Goal: Register for event/course: Sign up to attend an event or enroll in a course

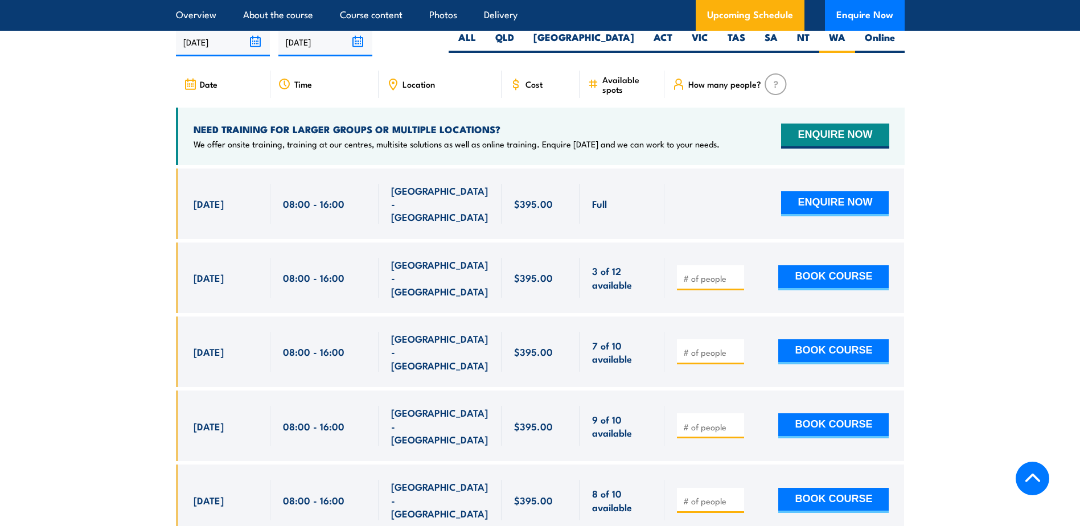
click at [712, 286] on div at bounding box center [710, 277] width 67 height 25
click at [726, 273] on span at bounding box center [710, 277] width 59 height 13
click at [695, 282] on input "number" at bounding box center [711, 278] width 57 height 11
click at [736, 277] on input "1" at bounding box center [711, 278] width 57 height 11
type input "2"
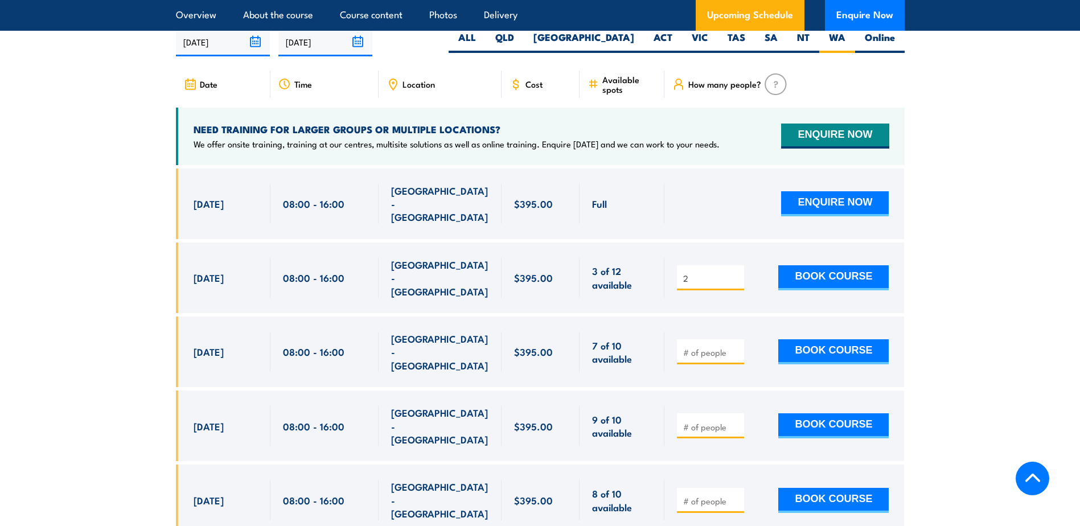
click at [736, 277] on input "2" at bounding box center [711, 278] width 57 height 11
click at [825, 275] on button "BOOK COURSE" at bounding box center [833, 277] width 110 height 25
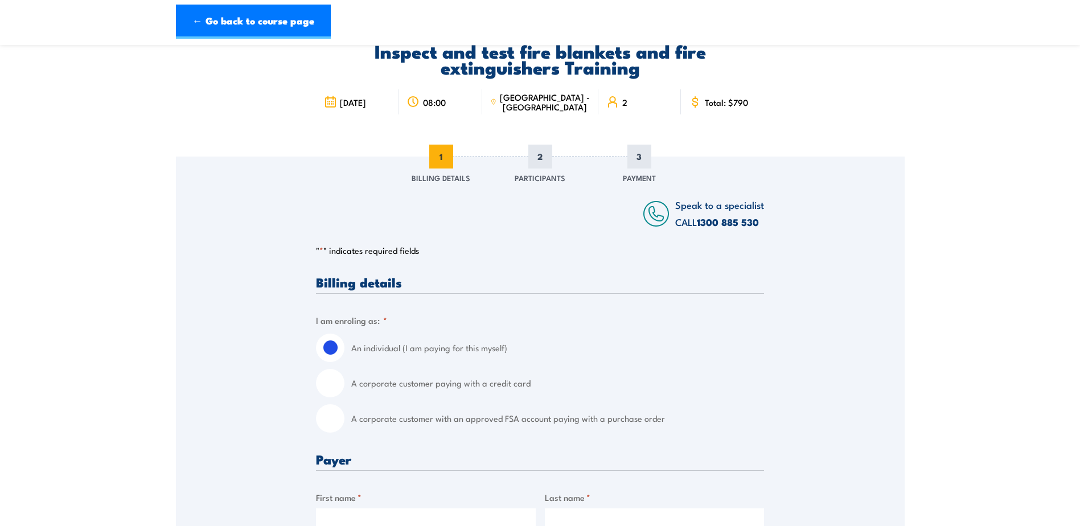
scroll to position [228, 0]
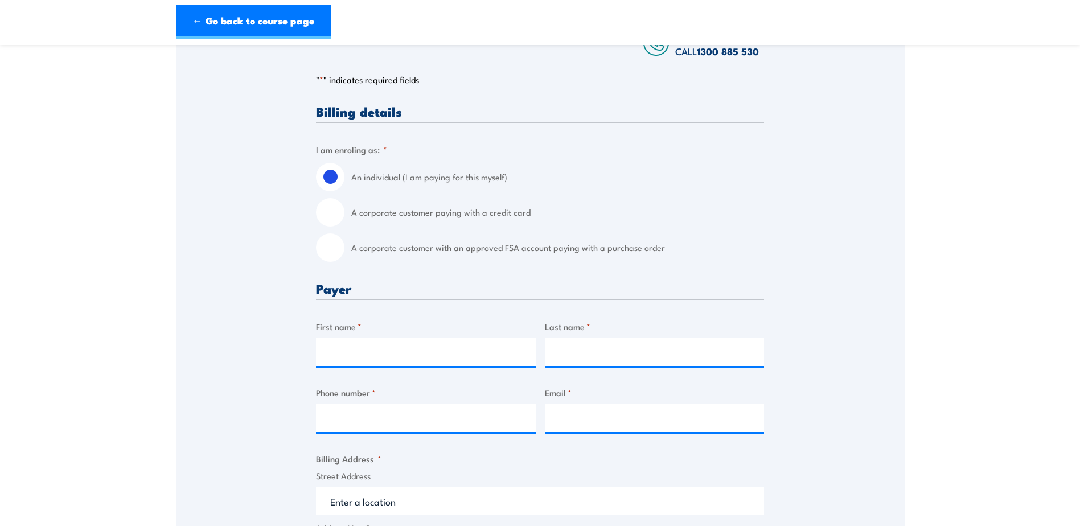
click at [330, 215] on input "A corporate customer paying with a credit card" at bounding box center [330, 212] width 28 height 28
radio input "true"
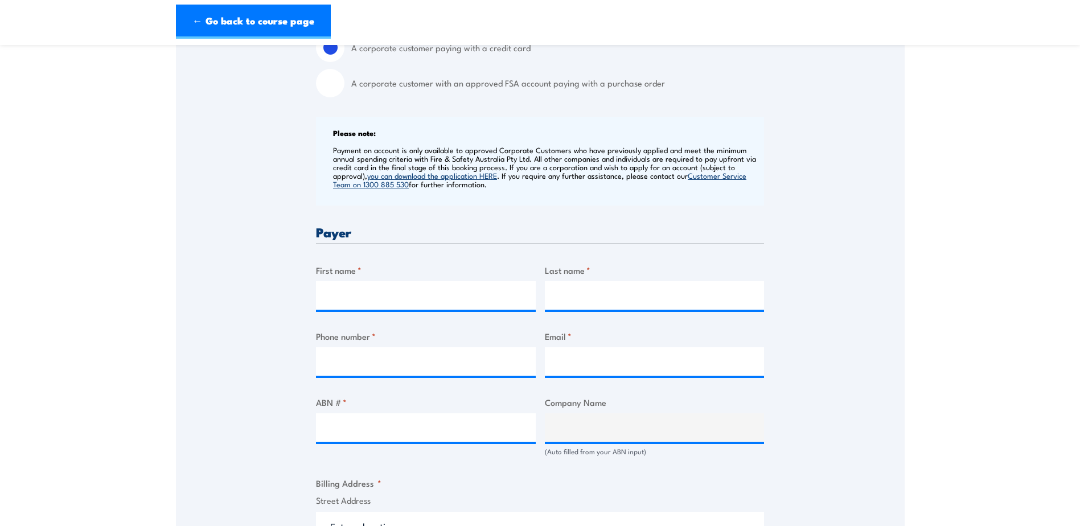
scroll to position [398, 0]
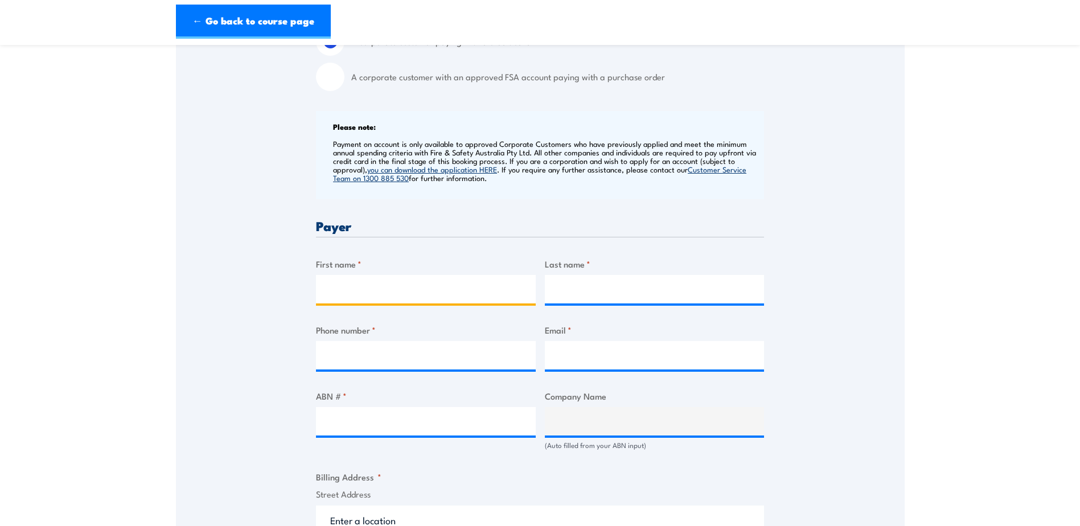
click at [384, 292] on input "First name *" at bounding box center [426, 289] width 220 height 28
type input "Rebecca"
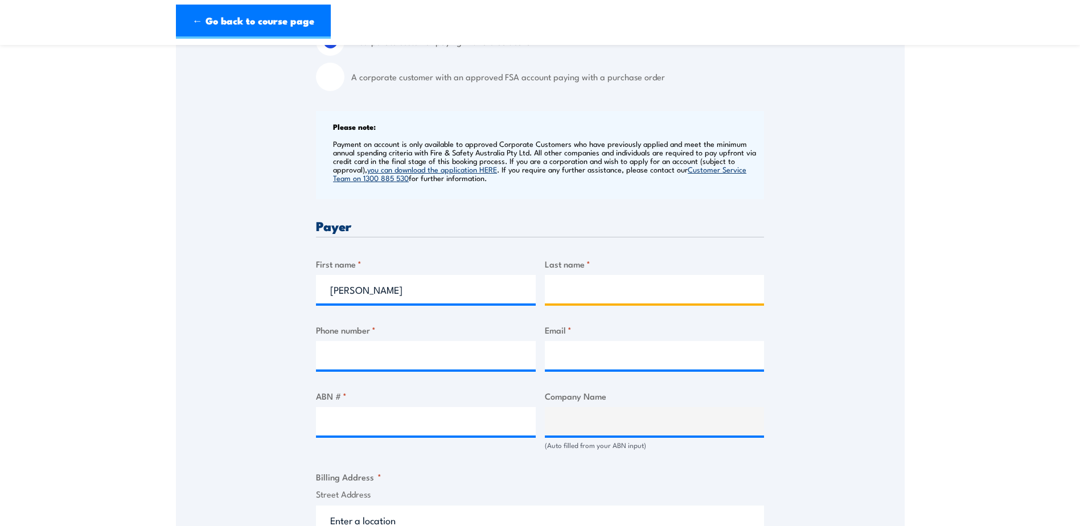
type input "Smith"
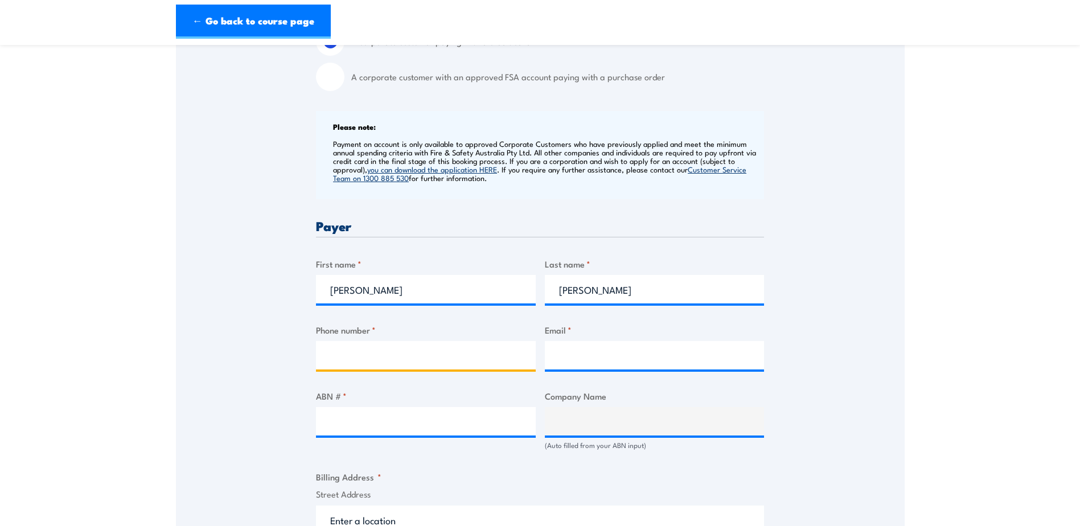
type input "0451938838"
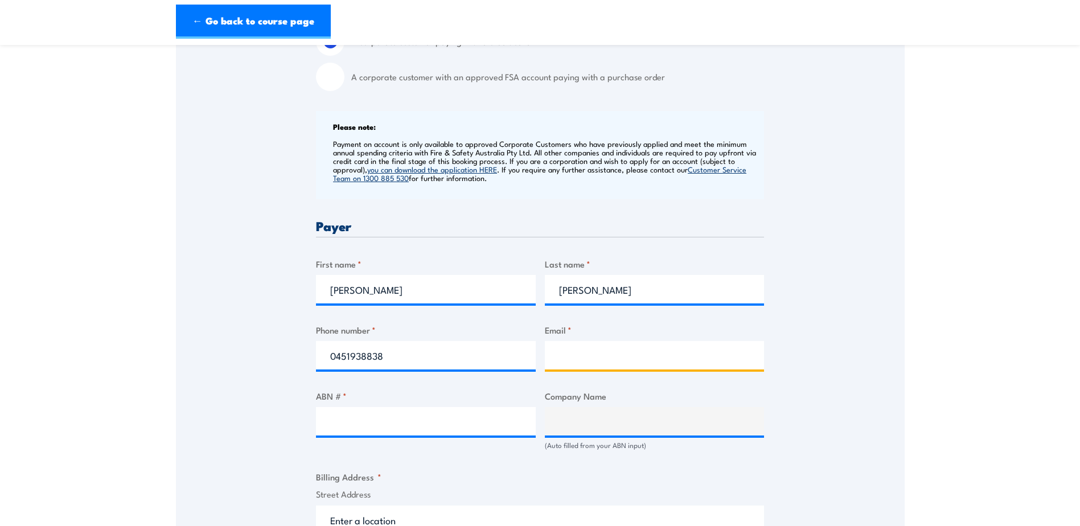
type input "rsmith@permacast.com.au"
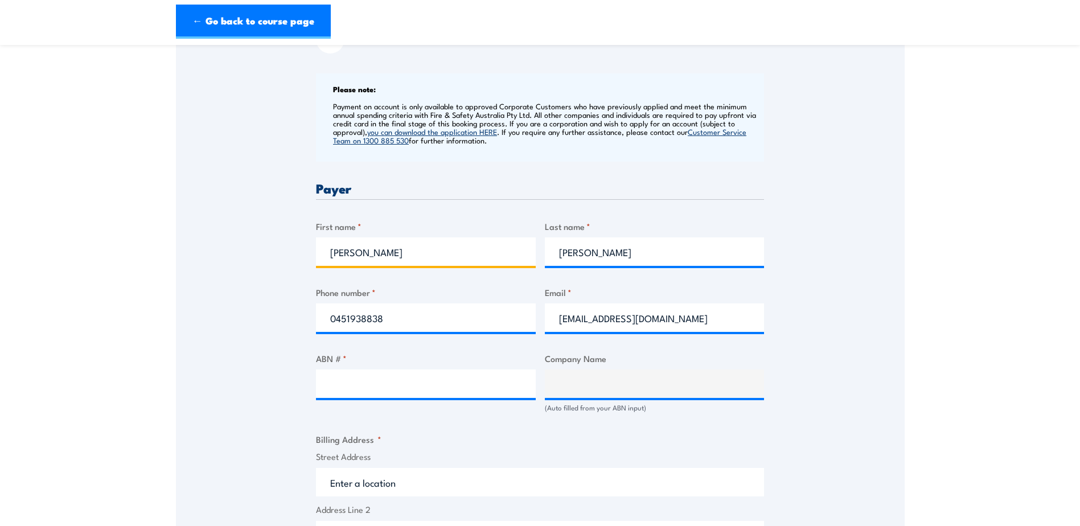
scroll to position [512, 0]
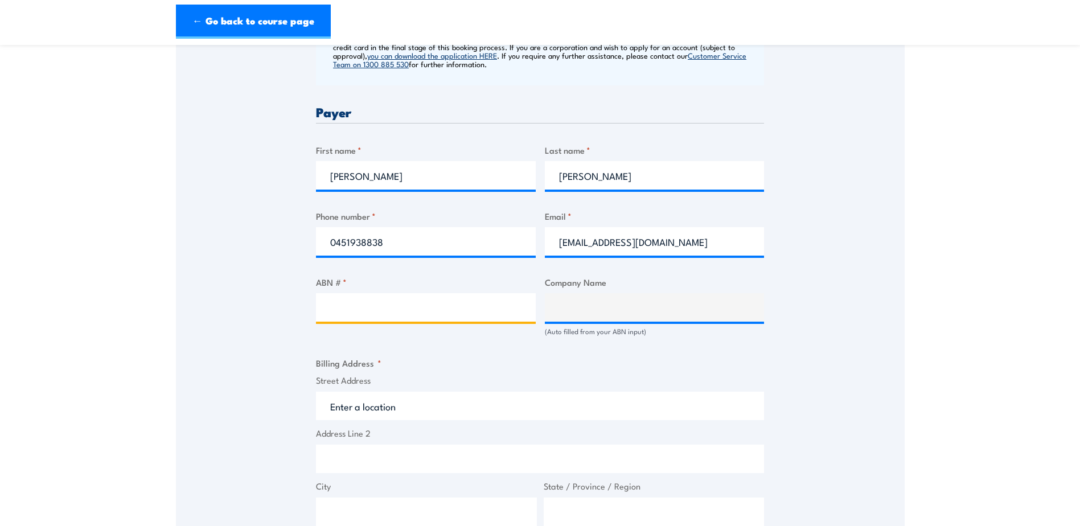
click at [396, 309] on input "ABN # *" at bounding box center [426, 307] width 220 height 28
click at [395, 312] on input "ABN # *" at bounding box center [426, 307] width 220 height 28
click at [351, 300] on input "ABN # *" at bounding box center [426, 307] width 220 height 28
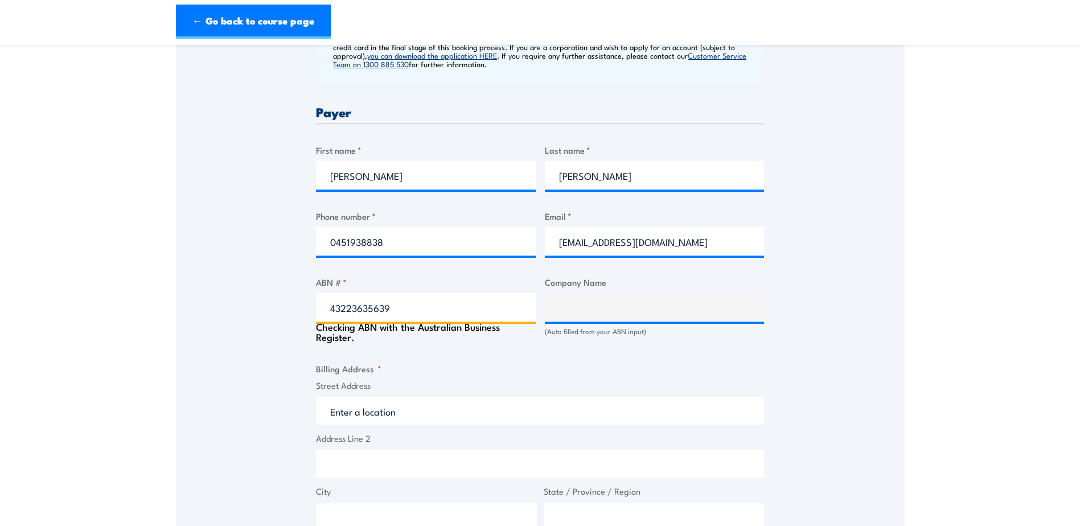
type input "43223635639"
type input "The Trustee for THE PERMACAST UNIT TRUST"
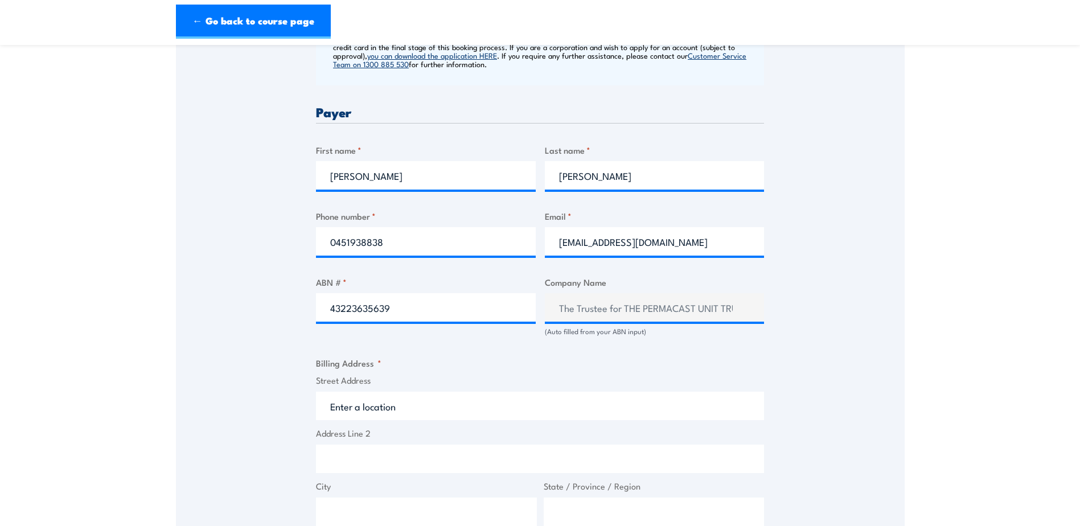
scroll to position [626, 0]
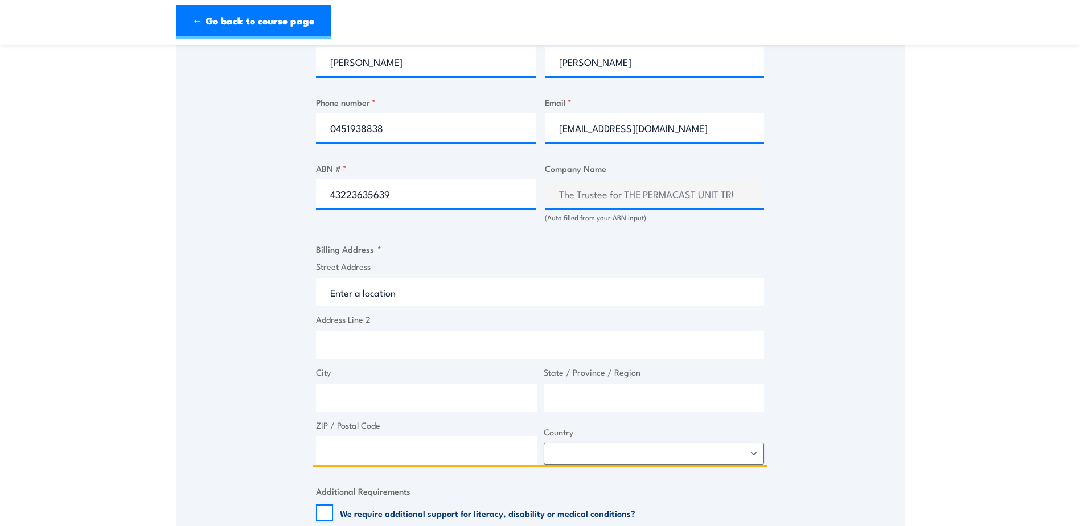
click at [361, 294] on input "Street Address" at bounding box center [540, 292] width 448 height 28
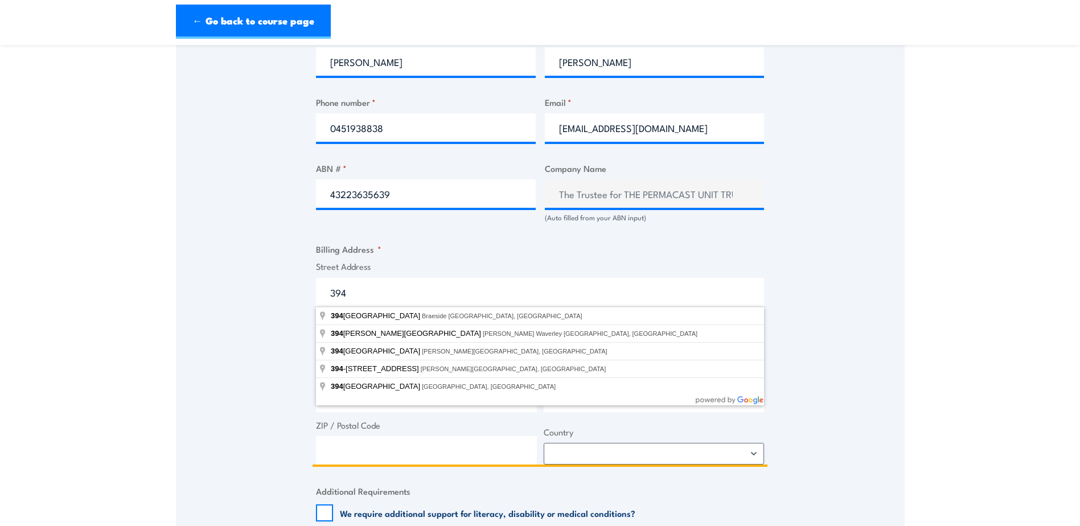
click at [361, 294] on input "394" at bounding box center [540, 292] width 448 height 28
type input "394 Robertson Road, Cardup"
type input "6123"
click at [475, 289] on input "394 Robertson Road, Cardup" at bounding box center [540, 292] width 448 height 28
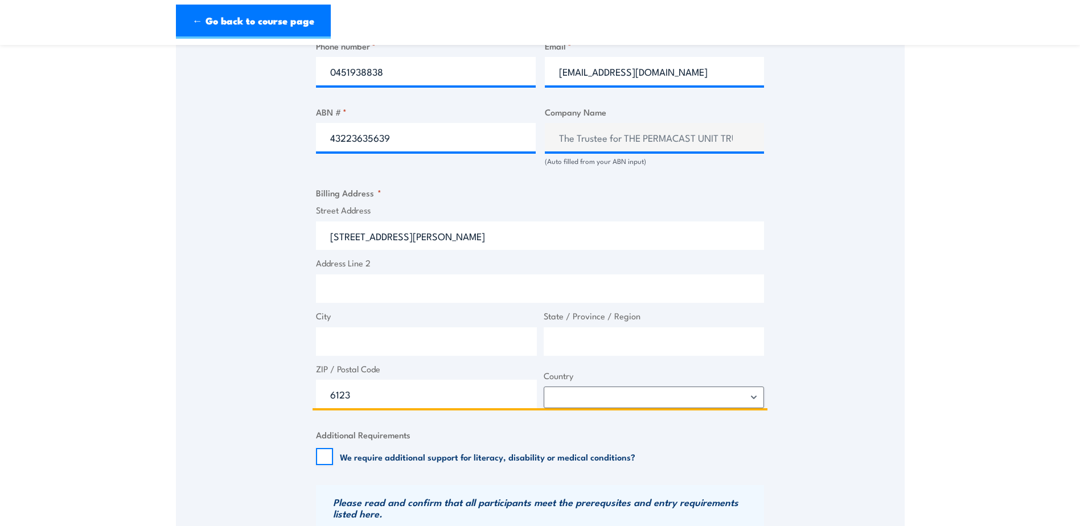
scroll to position [683, 0]
click at [385, 334] on input "City" at bounding box center [426, 341] width 221 height 28
type input "Cardup"
type input "WA"
click at [570, 396] on select "Afghanistan Albania Algeria American Samoa Andorra Angola Anguilla Antarctica A…" at bounding box center [654, 397] width 221 height 22
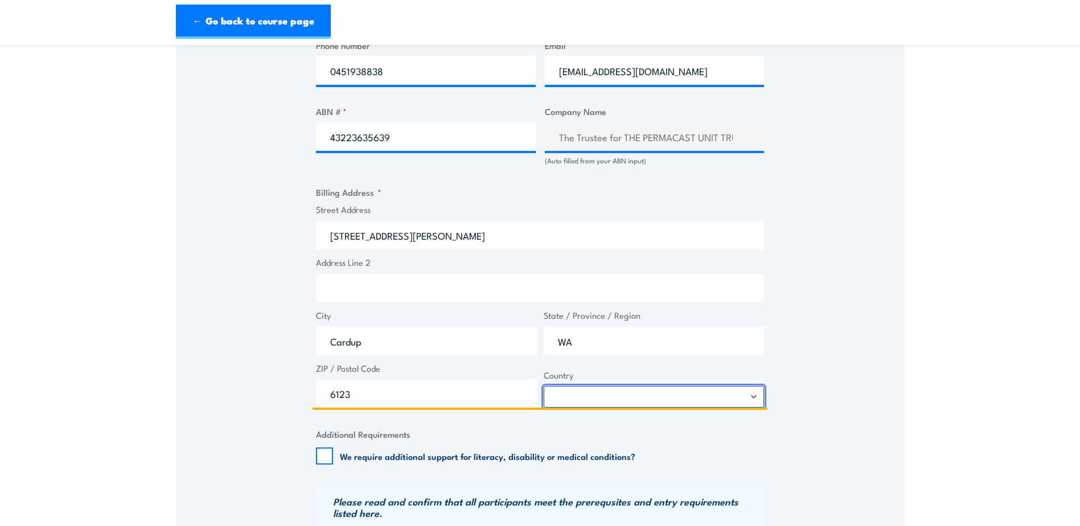
select select "[GEOGRAPHIC_DATA]"
click at [544, 386] on select "Afghanistan Albania Algeria American Samoa Andorra Angola Anguilla Antarctica A…" at bounding box center [654, 397] width 221 height 22
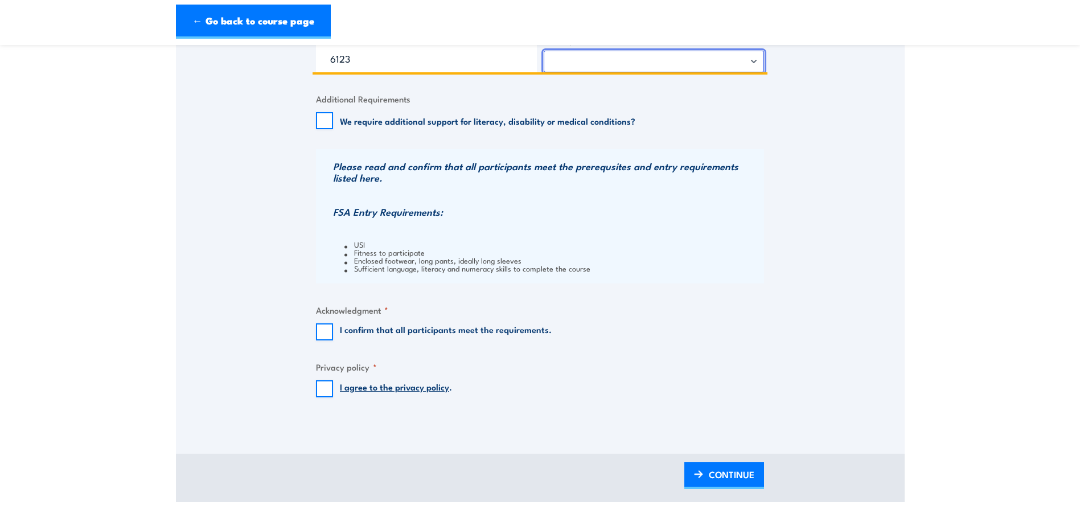
scroll to position [1024, 0]
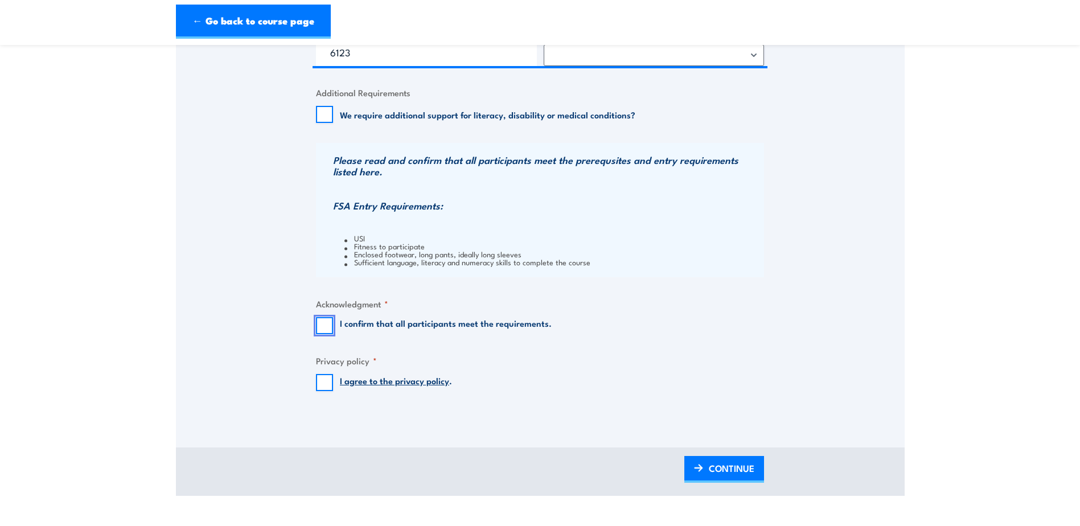
click at [329, 326] on input "I confirm that all participants meet the requirements." at bounding box center [324, 325] width 17 height 17
checkbox input "true"
click at [332, 380] on input "I agree to the privacy policy ." at bounding box center [324, 382] width 17 height 17
checkbox input "true"
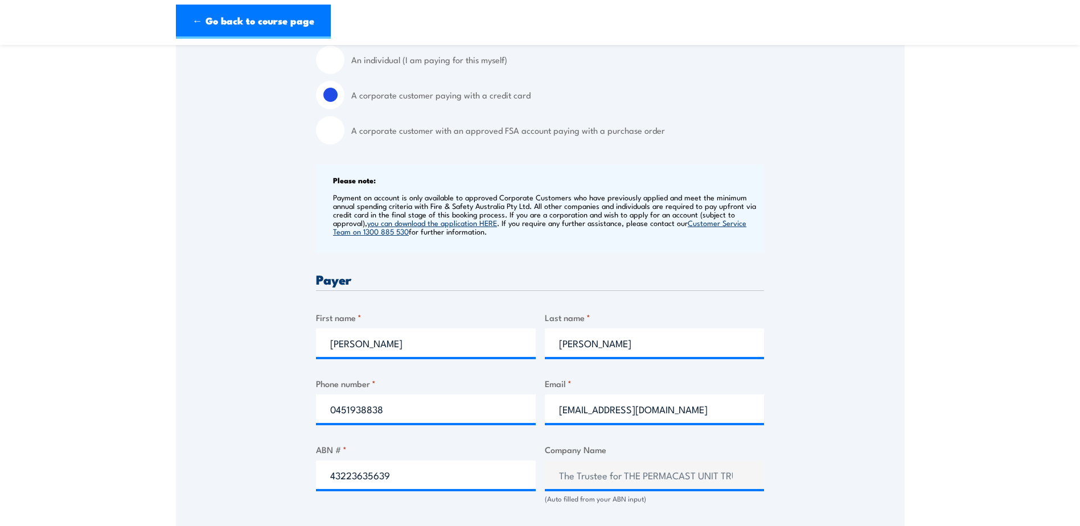
scroll to position [341, 0]
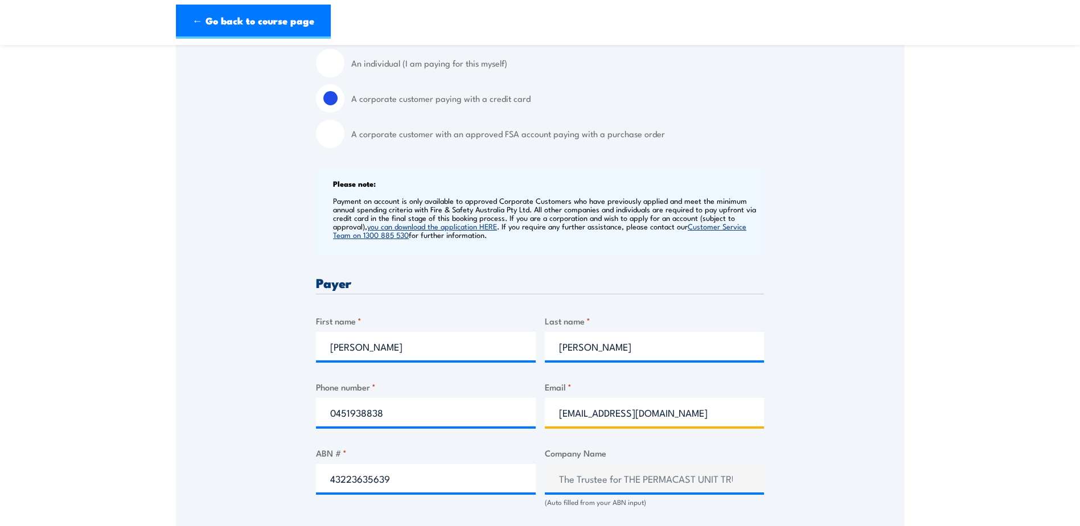
click at [693, 419] on input "rsmith@permacast.com.au" at bounding box center [655, 412] width 220 height 28
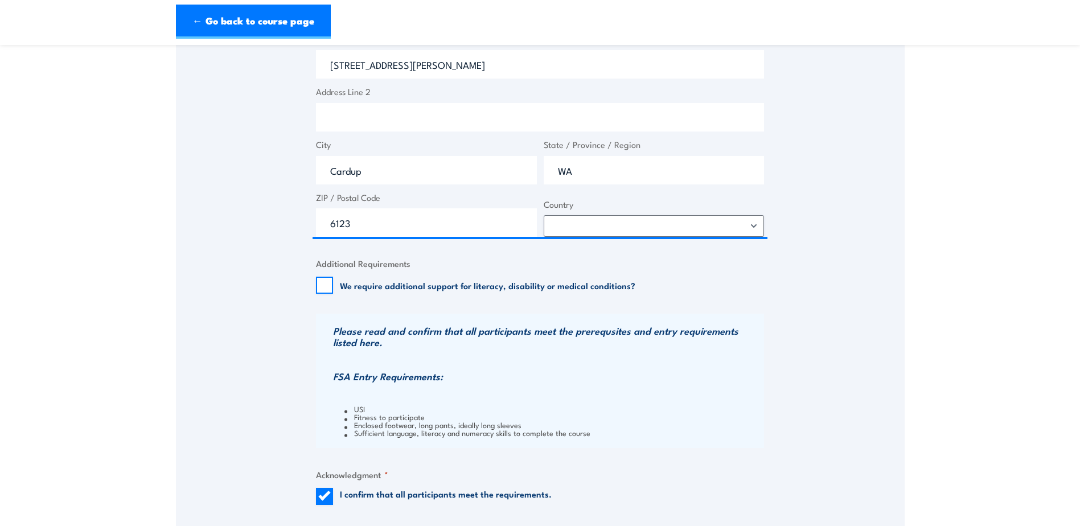
scroll to position [1138, 0]
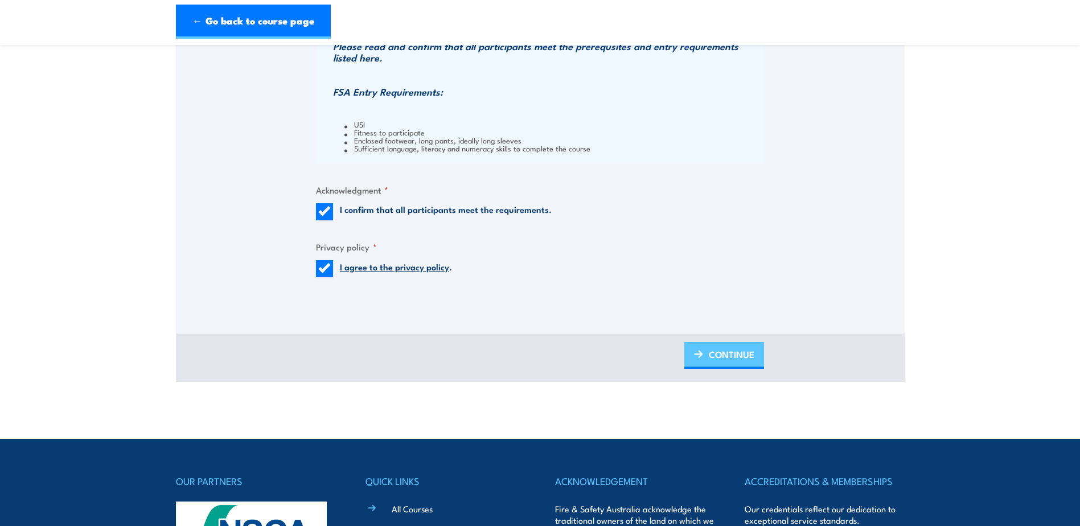
click at [735, 356] on span "CONTINUE" at bounding box center [732, 354] width 46 height 30
click at [735, 356] on span "PLEASE WAIT..." at bounding box center [722, 354] width 63 height 30
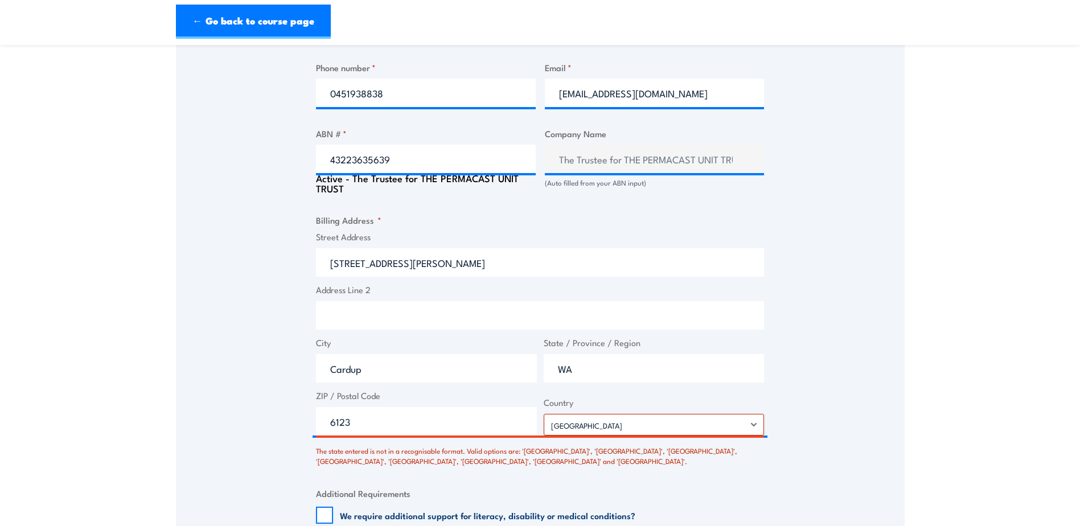
scroll to position [849, 0]
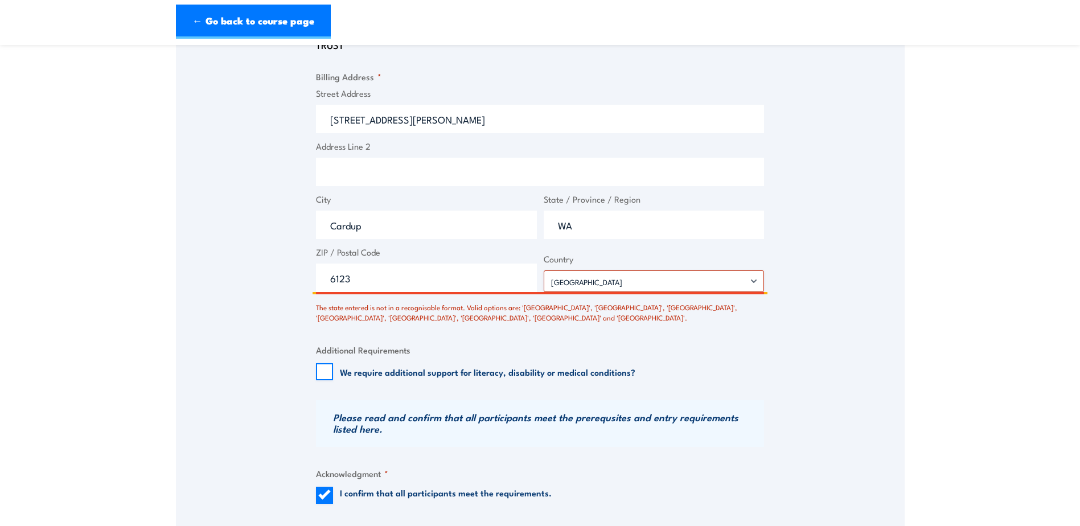
click at [508, 281] on input "6123" at bounding box center [426, 278] width 221 height 28
type input "6122"
click at [439, 175] on input "Address Line 2" at bounding box center [540, 172] width 448 height 28
type input "Robertson Road"
click at [479, 116] on input "394 Robertson Road, Cardup" at bounding box center [540, 119] width 448 height 28
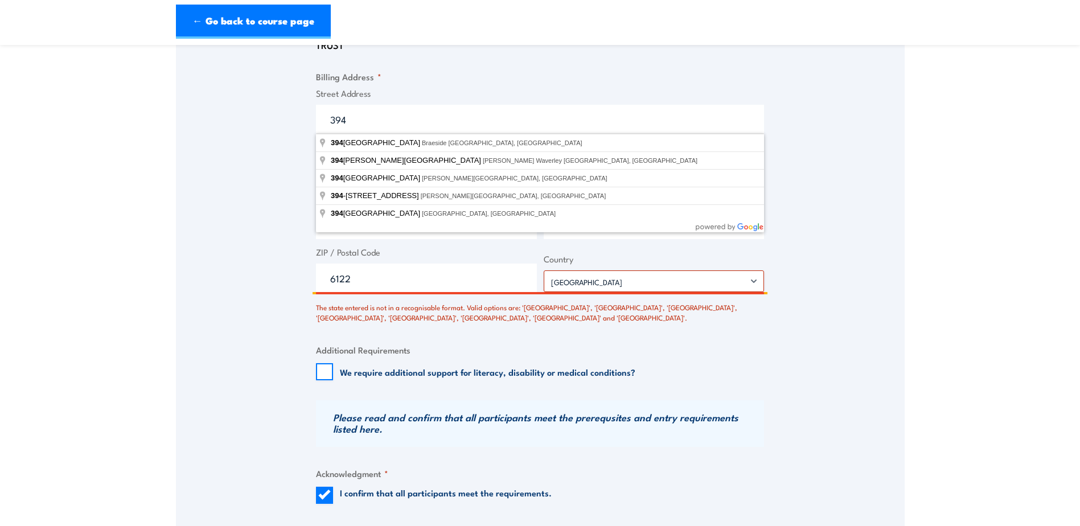
type input "394 Robertson Road, Cardup"
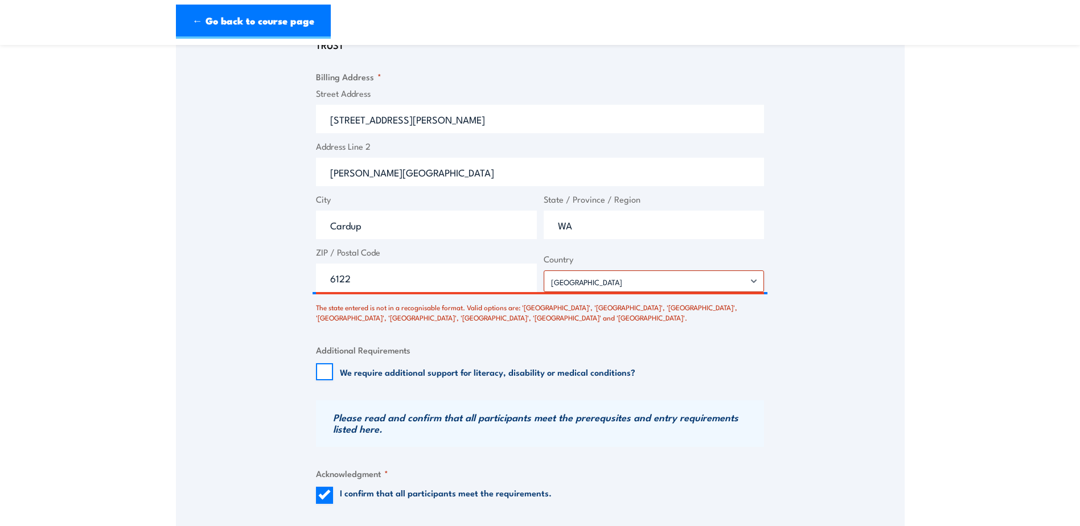
click at [431, 260] on span "ZIP / Postal Code 6122" at bounding box center [426, 269] width 228 height 46
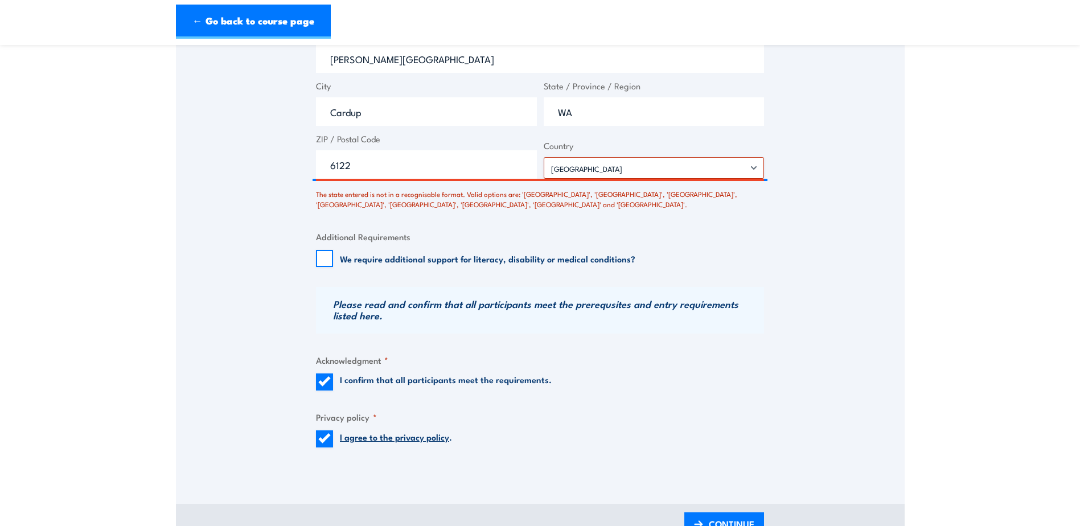
scroll to position [962, 0]
click at [388, 298] on h3 "Please read and confirm that all participants meet the prerequsites and entry r…" at bounding box center [547, 309] width 428 height 23
click at [364, 312] on h3 "Please read and confirm that all participants meet the prerequsites and entry r…" at bounding box center [547, 309] width 428 height 23
click at [610, 114] on input "WA" at bounding box center [654, 111] width 221 height 28
type input "Western Australia"
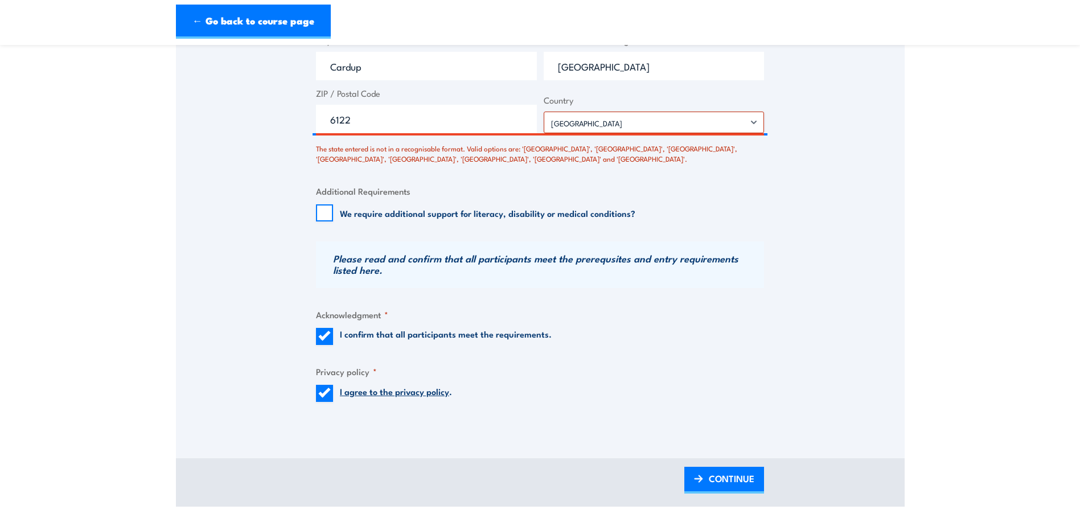
scroll to position [1076, 0]
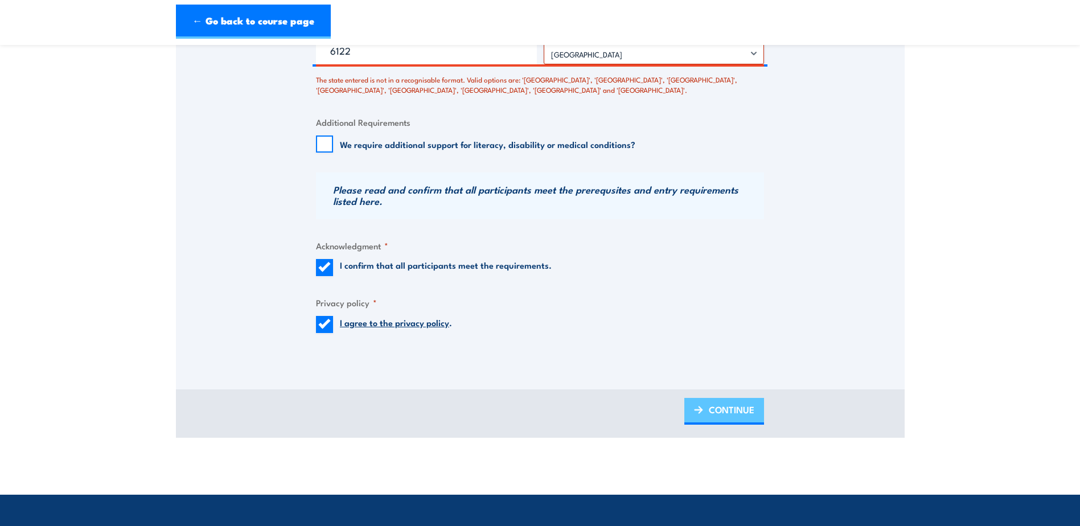
click at [719, 416] on span "CONTINUE" at bounding box center [732, 409] width 46 height 30
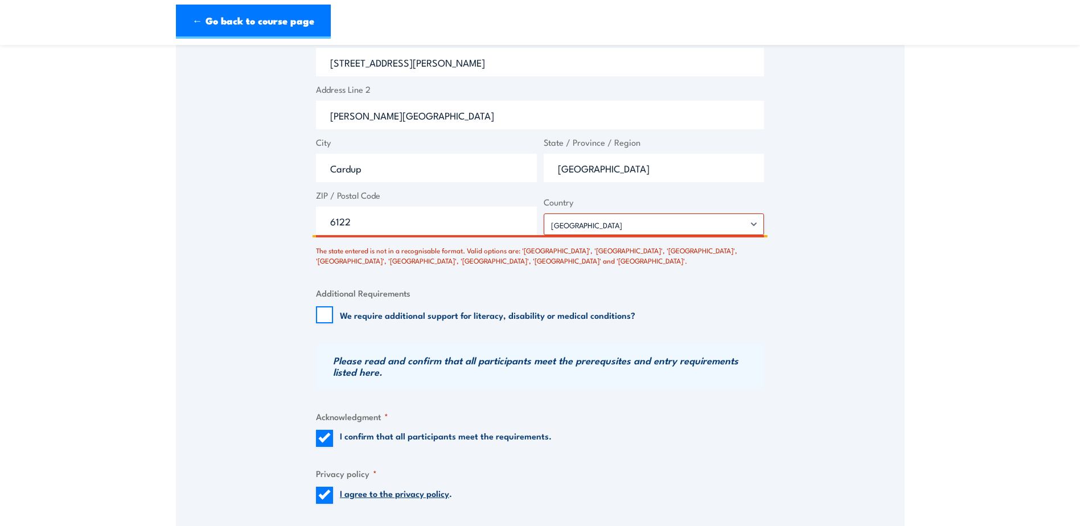
click at [413, 226] on input "6122" at bounding box center [426, 221] width 221 height 28
type input "6123"
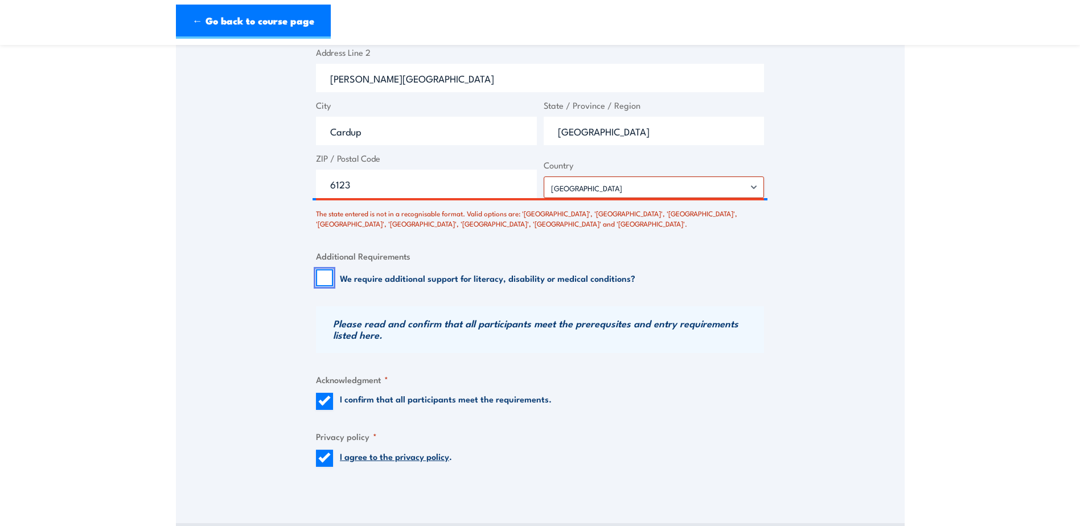
scroll to position [962, 0]
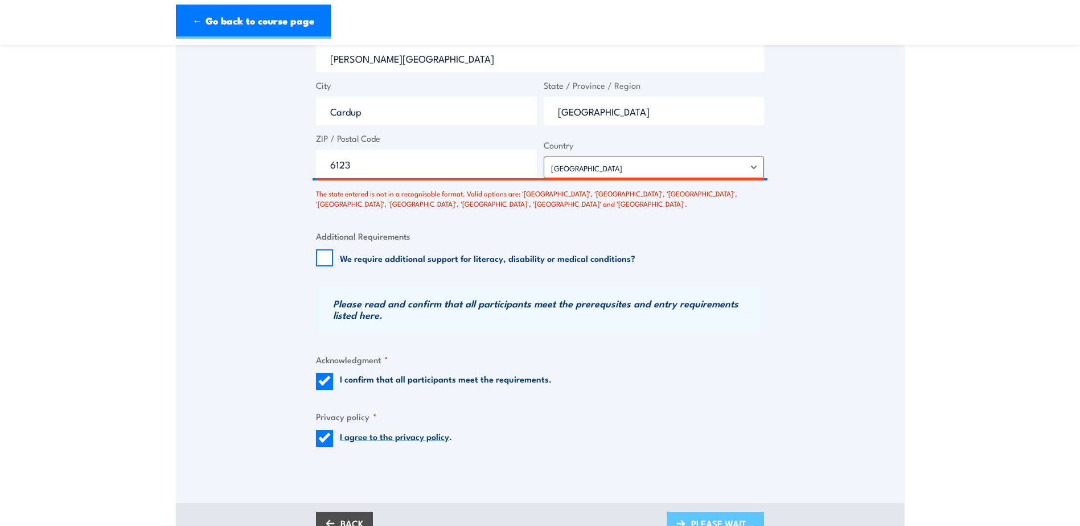
click at [692, 515] on span "PLEASE WAIT..." at bounding box center [722, 523] width 63 height 30
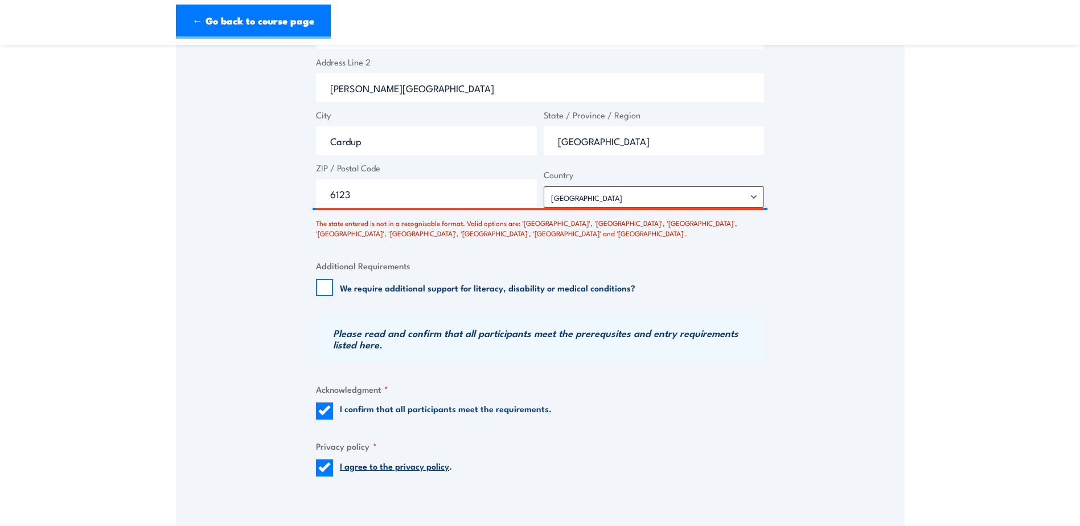
scroll to position [905, 0]
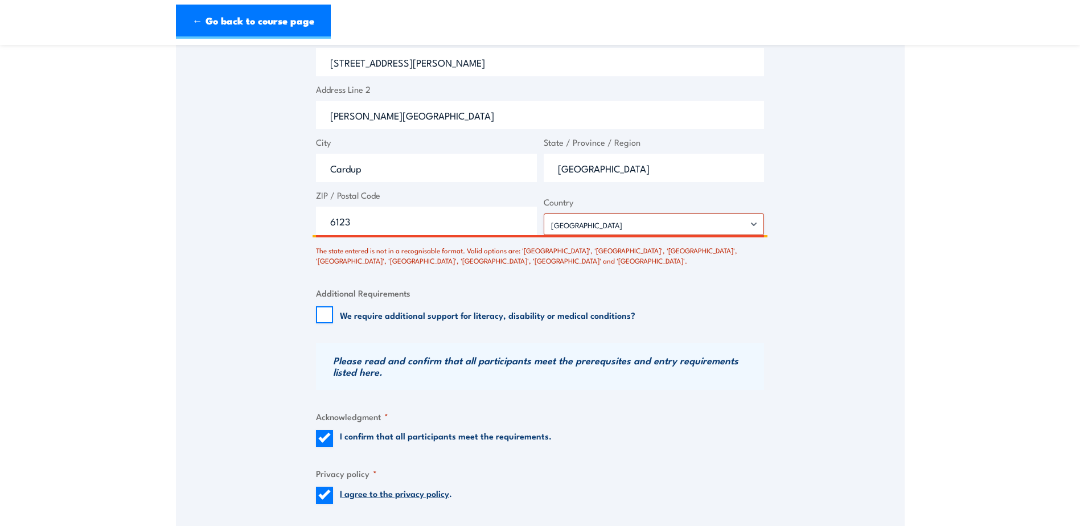
click at [647, 170] on input "Western Australia" at bounding box center [654, 168] width 221 height 28
click at [701, 167] on input "Western Australia" at bounding box center [654, 168] width 221 height 28
type input "Western Australia"
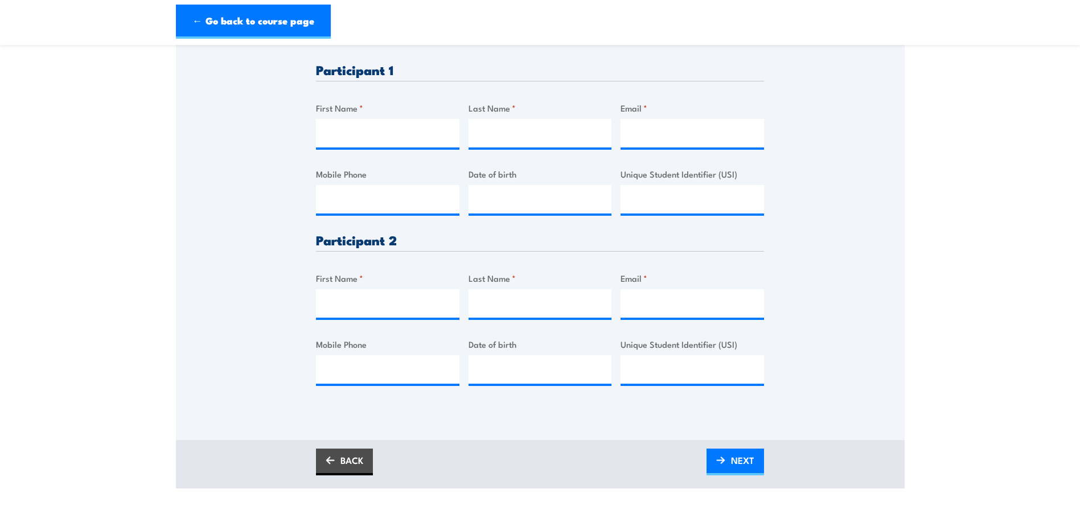
scroll to position [228, 0]
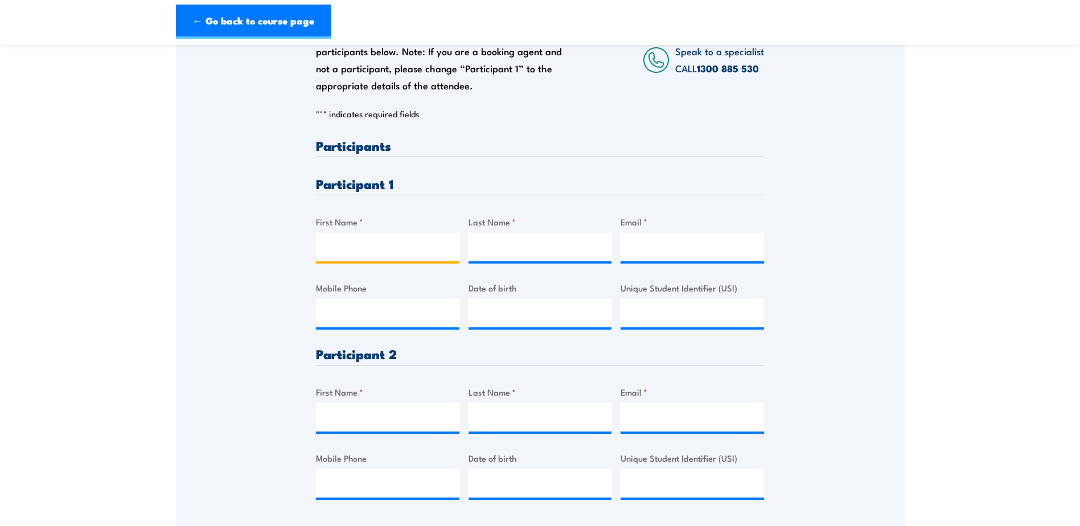
click at [396, 247] on input "First Name *" at bounding box center [387, 247] width 143 height 28
type input "Tania"
click at [494, 257] on input "Last Name *" at bounding box center [539, 247] width 143 height 28
click at [385, 249] on input "Tania" at bounding box center [387, 247] width 143 height 28
click at [543, 249] on input "Last Name *" at bounding box center [539, 247] width 143 height 28
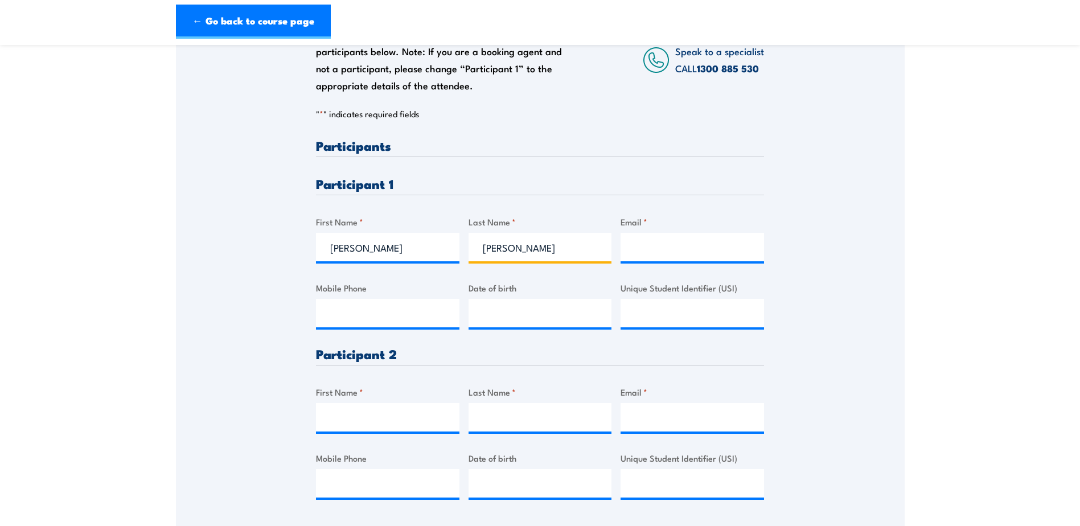
type input "Van Der Walt"
type input "0447549669"
type input "__/__/____"
click at [652, 246] on input "Email *" at bounding box center [691, 247] width 143 height 28
type input "t"
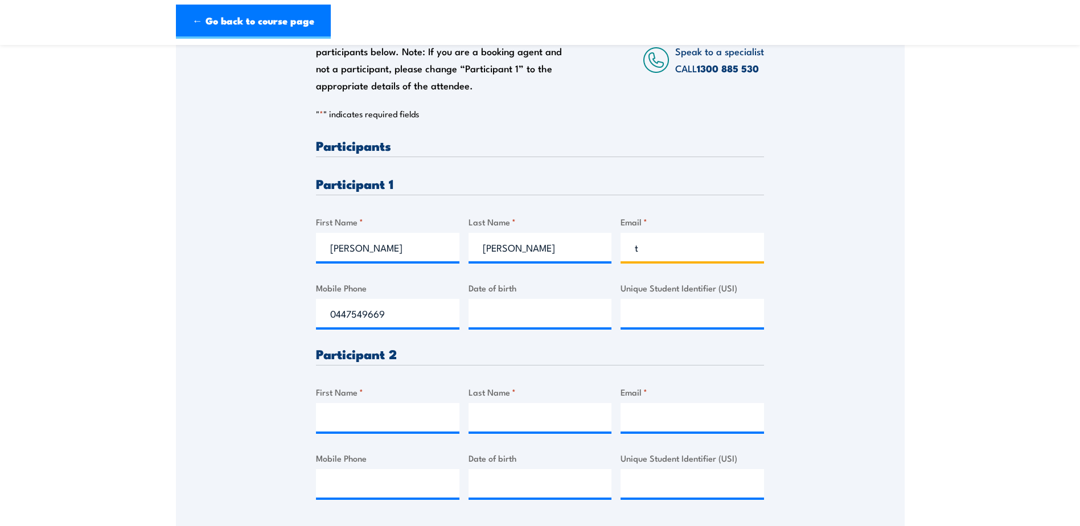
click at [669, 245] on input "t" at bounding box center [691, 247] width 143 height 28
paste input "tvanderwalt@permacast.com.au"
type input "tvanderwalt@permacast.com.au"
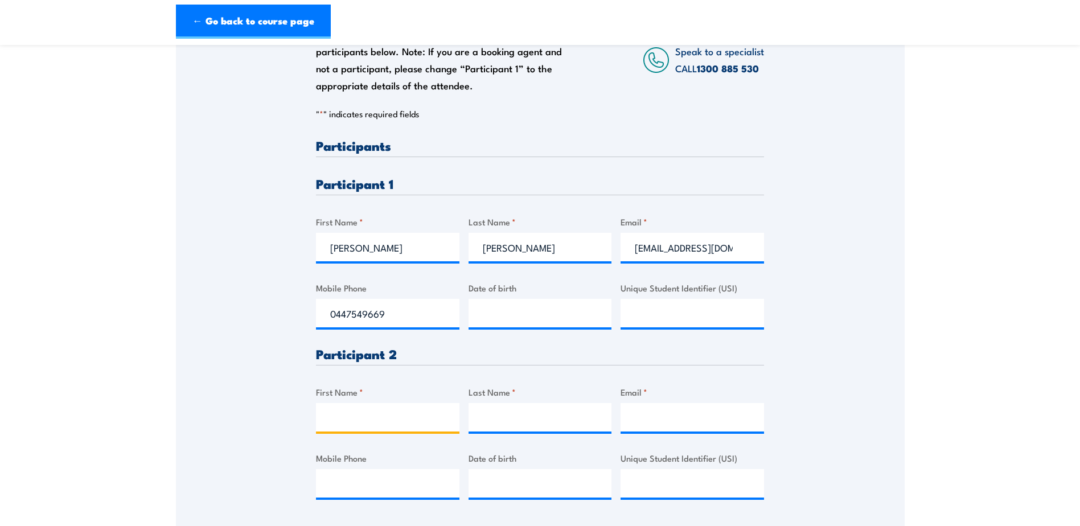
click at [409, 418] on input "First Name *" at bounding box center [387, 417] width 143 height 28
click at [652, 414] on input "Email *" at bounding box center [691, 417] width 143 height 28
paste input "cricupero@permacast.com.au"
type input "cricupero@permacast.com.au"
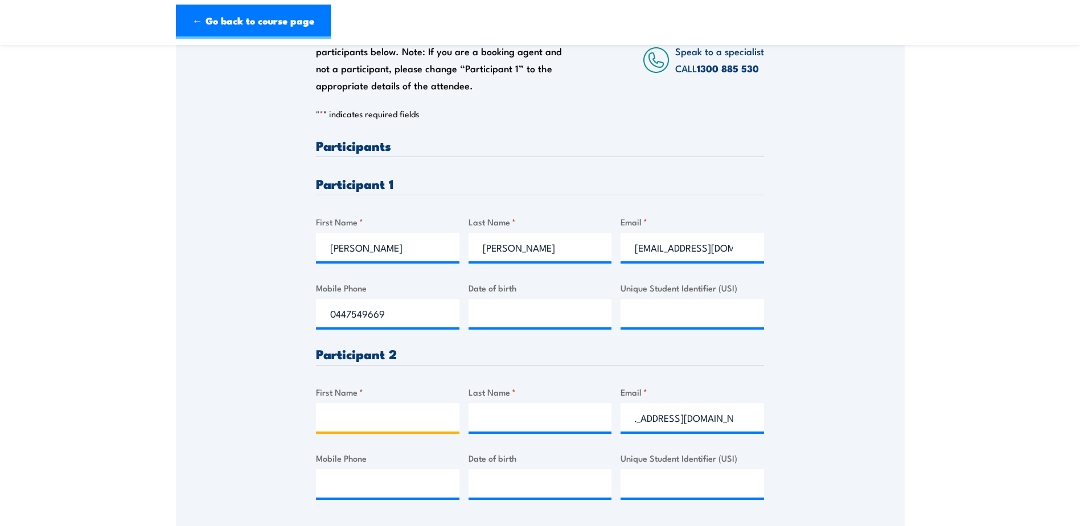
click at [344, 425] on input "First Name *" at bounding box center [387, 417] width 143 height 28
type input "Cosimo"
type input "Ricupero"
click at [365, 480] on input "Mobile Phone" at bounding box center [387, 483] width 143 height 28
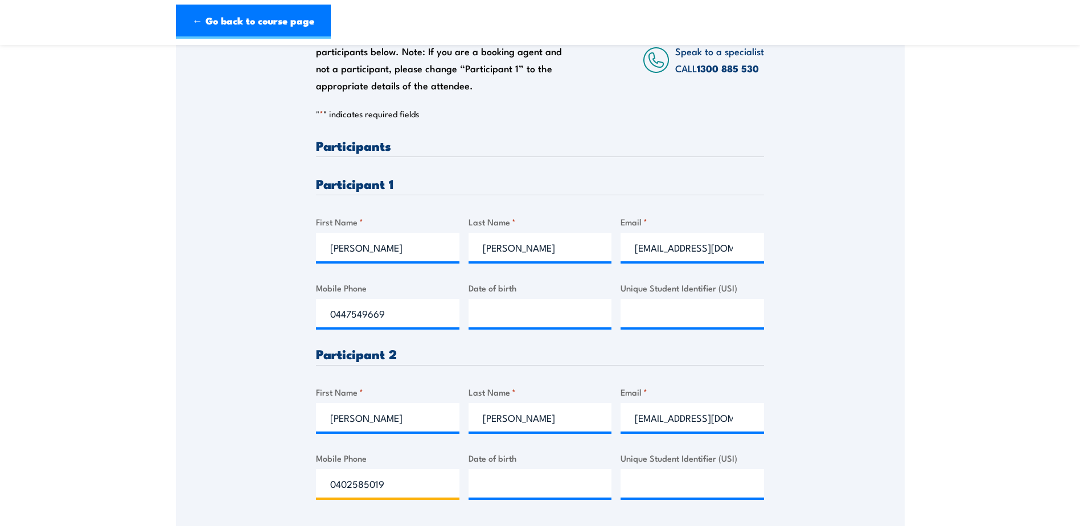
type input "0402585019"
type input "__/__/____"
click at [506, 481] on input "__/__/____" at bounding box center [539, 483] width 143 height 28
click at [633, 485] on input "Unique Student Identifier (USI)" at bounding box center [691, 483] width 143 height 28
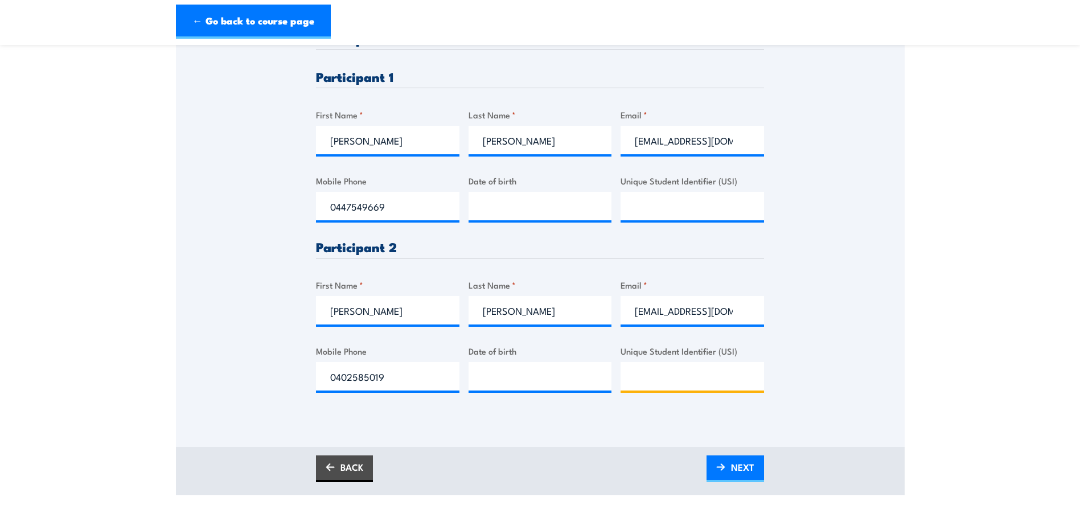
scroll to position [341, 0]
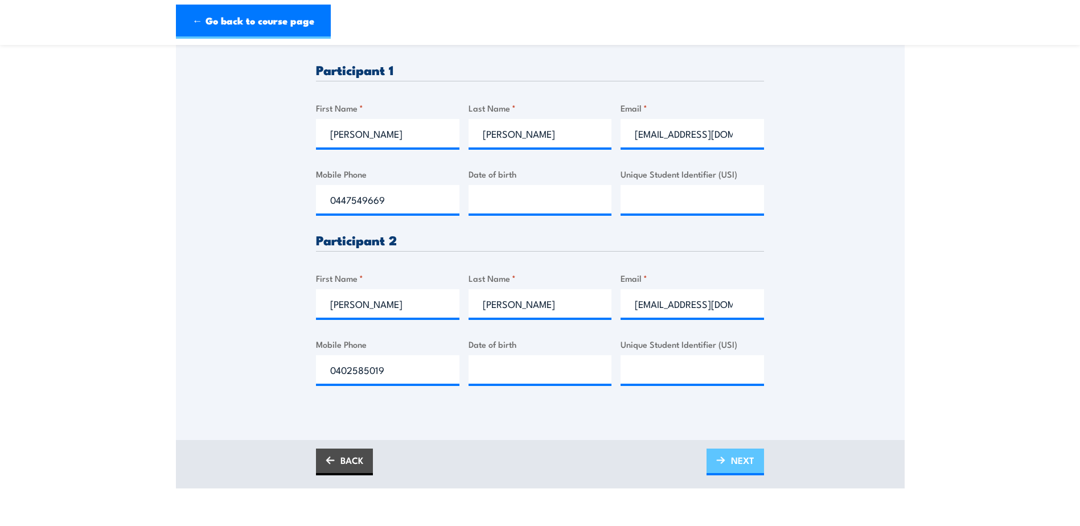
click at [742, 470] on span "NEXT" at bounding box center [742, 460] width 23 height 30
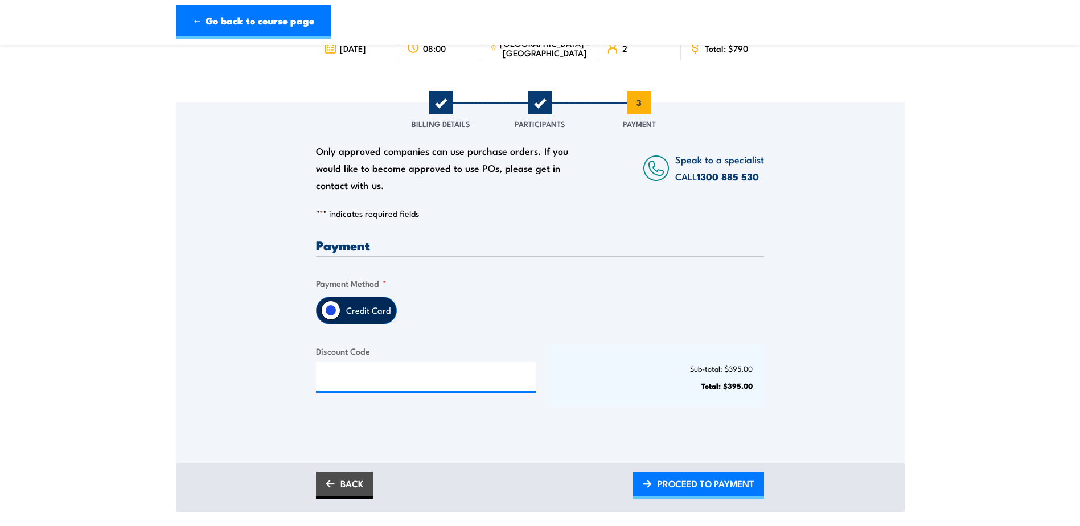
scroll to position [114, 0]
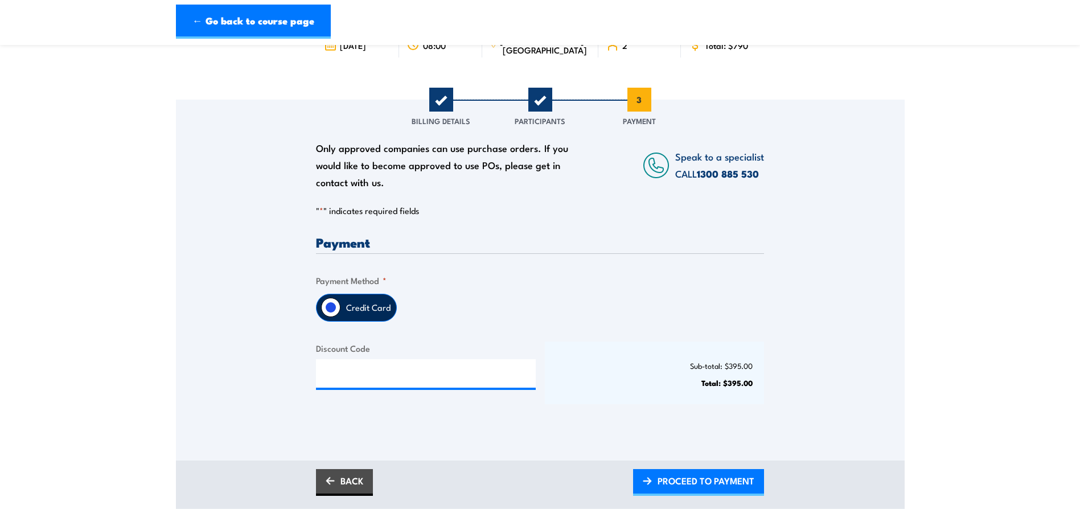
click at [538, 101] on span "2" at bounding box center [540, 100] width 24 height 24
click at [335, 485] on link "BACK" at bounding box center [344, 482] width 57 height 27
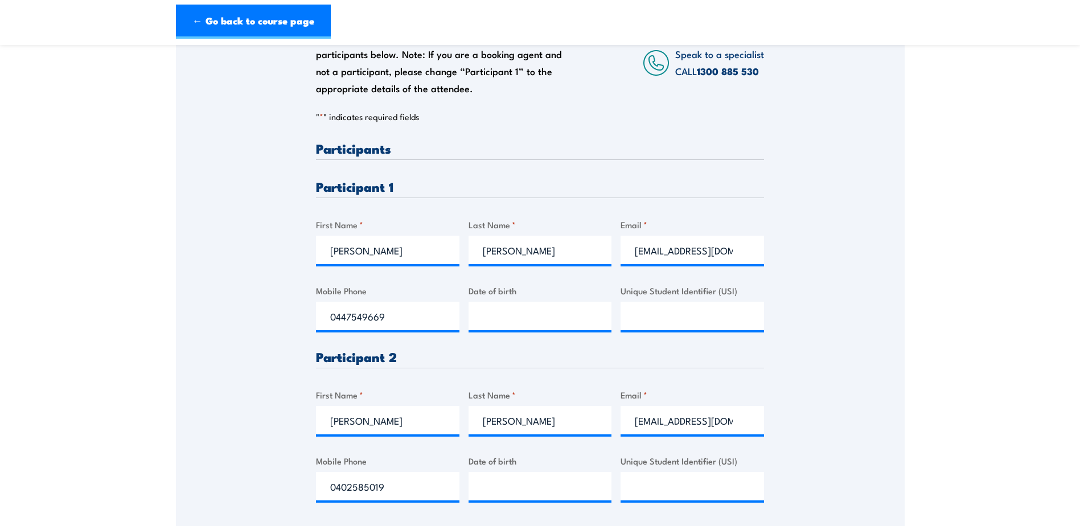
scroll to position [341, 0]
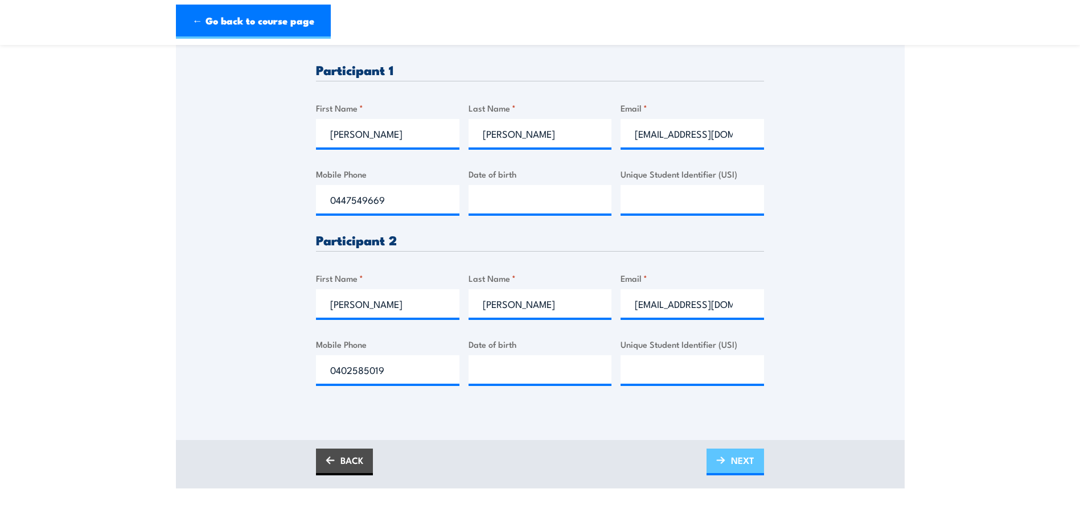
click at [732, 462] on span "NEXT" at bounding box center [742, 460] width 23 height 30
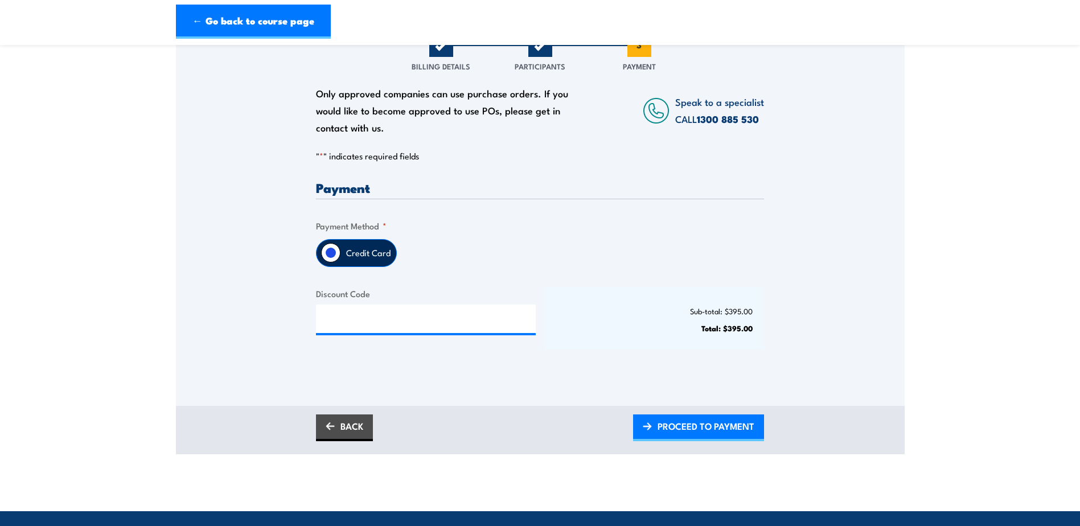
scroll to position [171, 0]
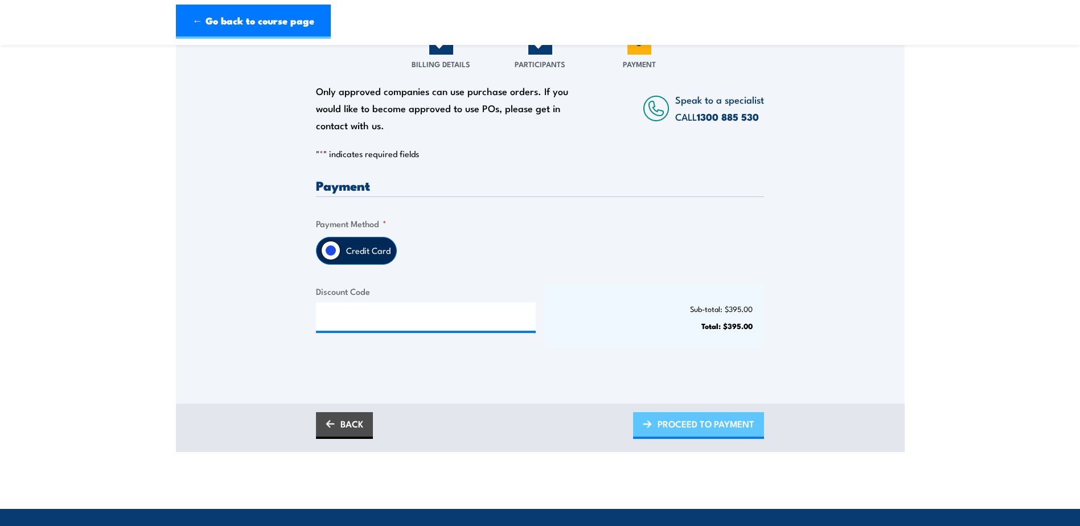
click at [683, 425] on span "PROCEED TO PAYMENT" at bounding box center [705, 424] width 97 height 30
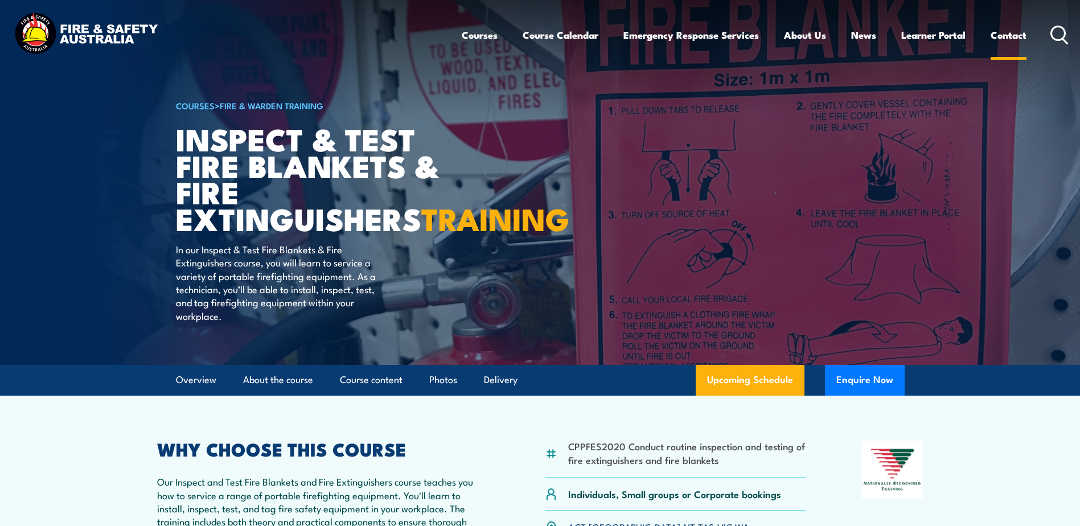
click at [998, 35] on link "Contact" at bounding box center [1008, 35] width 36 height 30
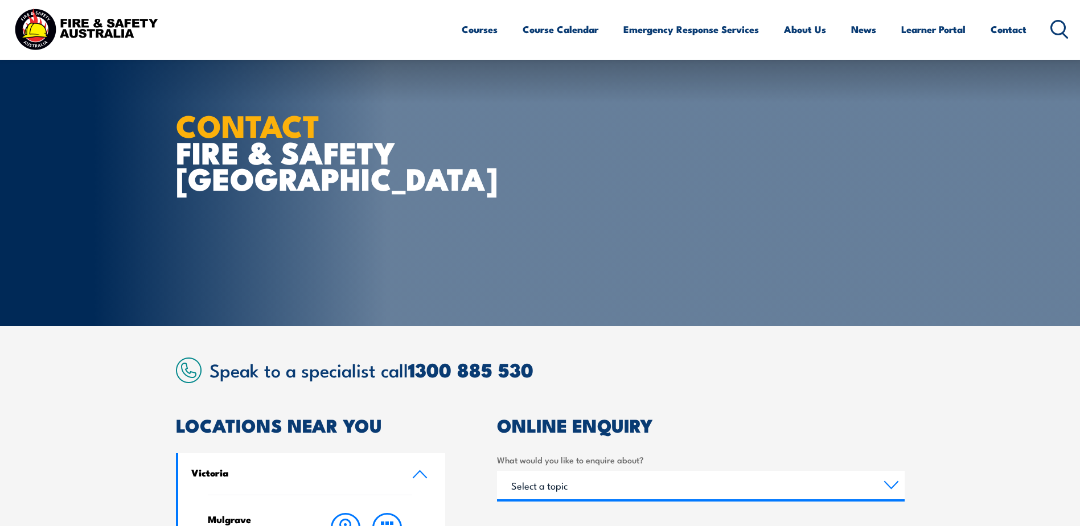
scroll to position [228, 0]
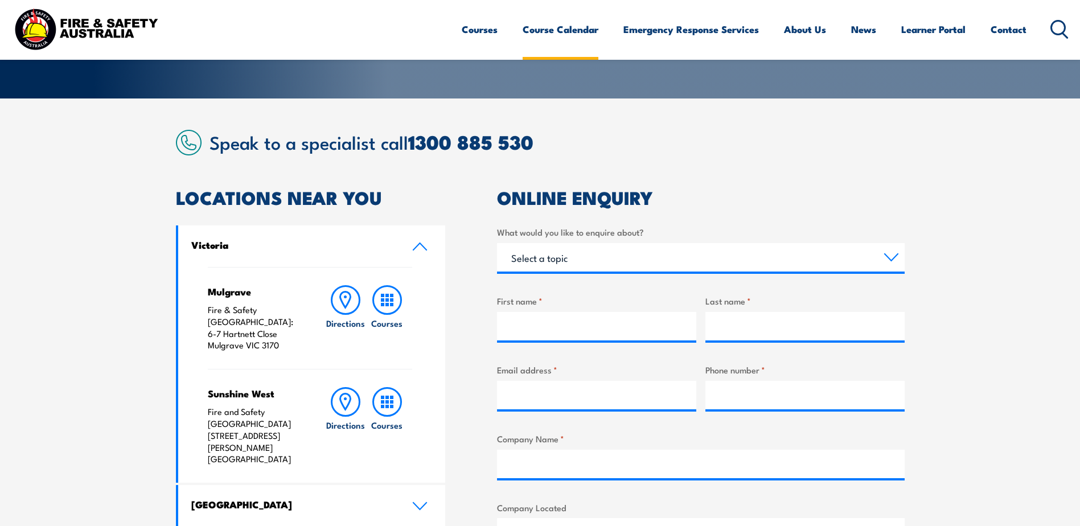
click at [566, 32] on link "Course Calendar" at bounding box center [560, 29] width 76 height 30
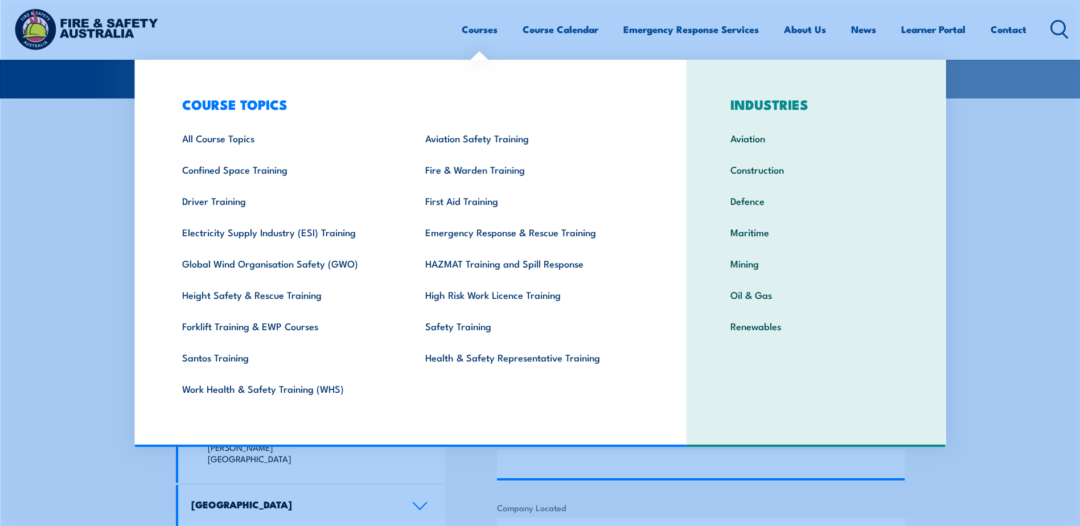
click at [465, 28] on link "Courses" at bounding box center [480, 29] width 36 height 30
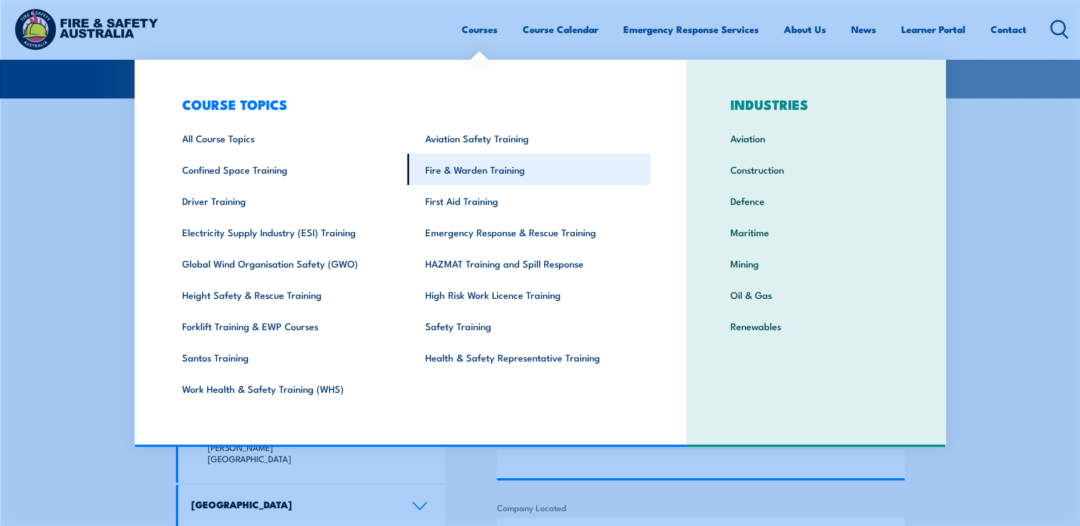
click at [435, 174] on link "Fire & Warden Training" at bounding box center [528, 169] width 243 height 31
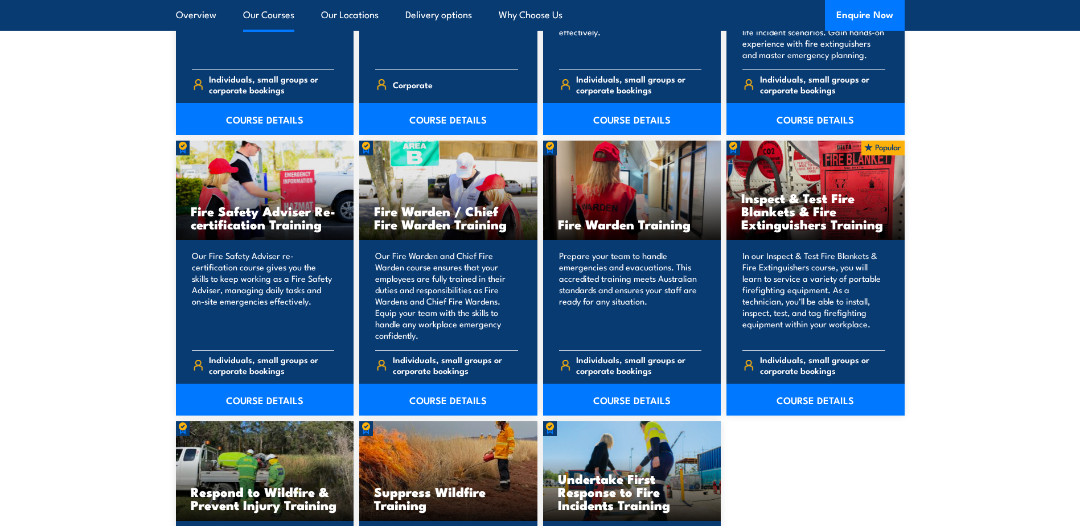
scroll to position [1537, 0]
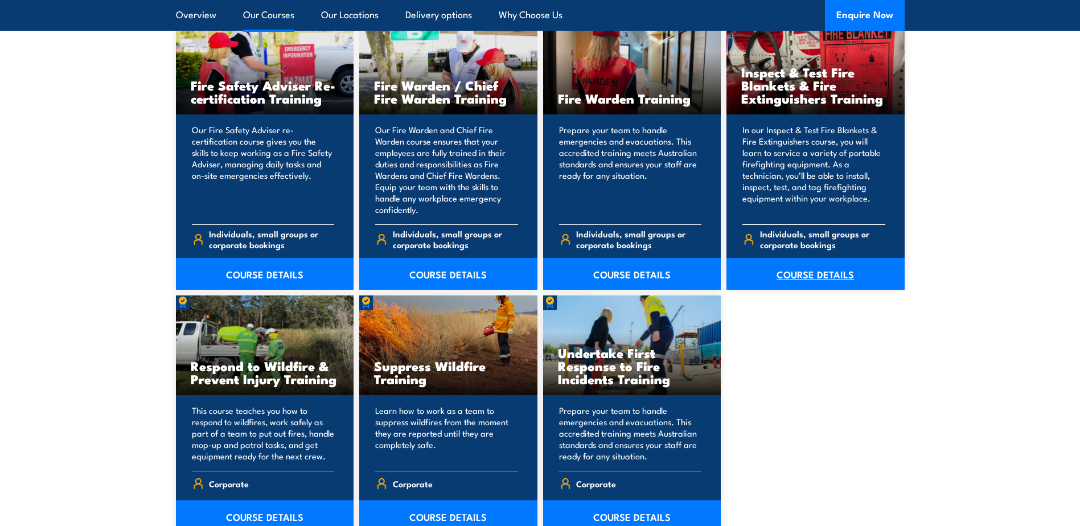
click at [804, 270] on link "COURSE DETAILS" at bounding box center [815, 274] width 178 height 32
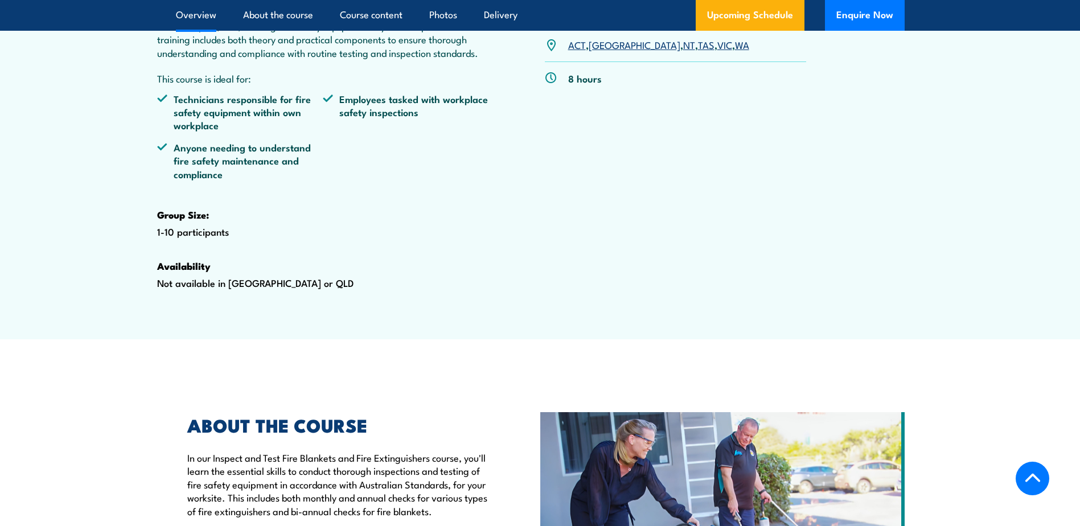
scroll to position [398, 0]
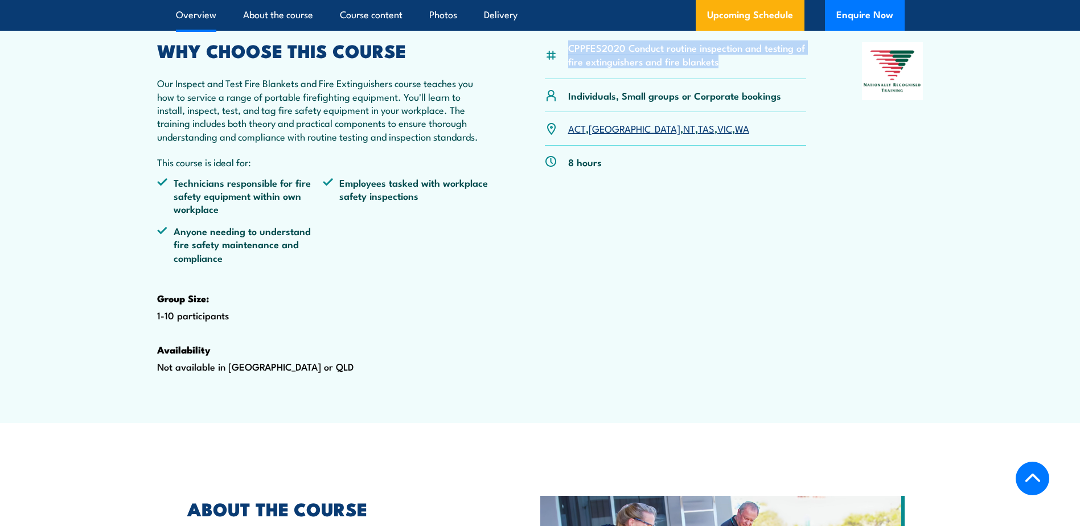
drag, startPoint x: 740, startPoint y: 92, endPoint x: 567, endPoint y: 75, distance: 174.4
click at [567, 75] on div "CPPFES2020 Conduct routine inspection and testing of fire extinguishers and fir…" at bounding box center [676, 60] width 262 height 37
drag, startPoint x: 567, startPoint y: 75, endPoint x: 592, endPoint y: 77, distance: 25.1
copy li "CPPFES2020 Conduct routine inspection and testing of fire extinguishers and fir…"
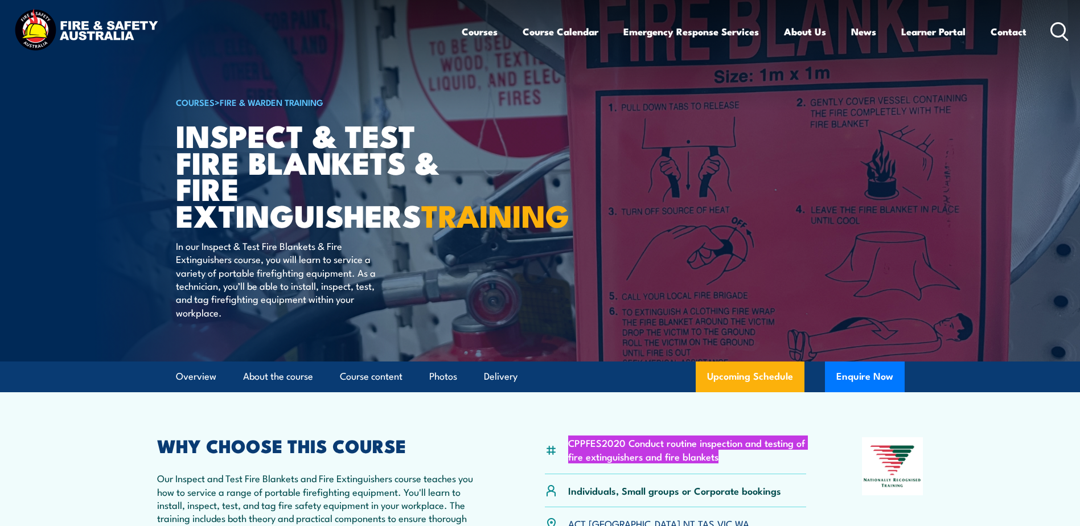
scroll to position [0, 0]
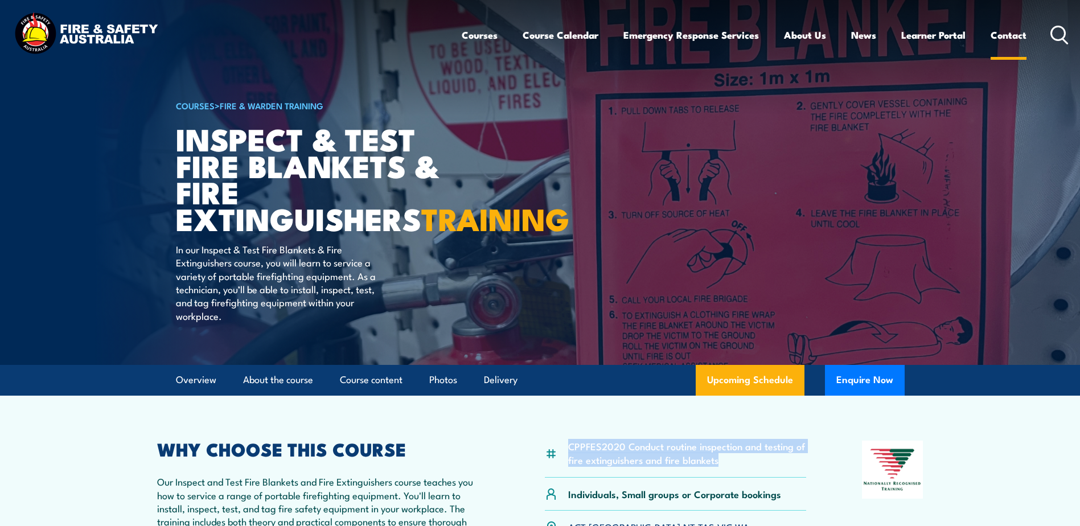
click at [999, 38] on link "Contact" at bounding box center [1008, 35] width 36 height 30
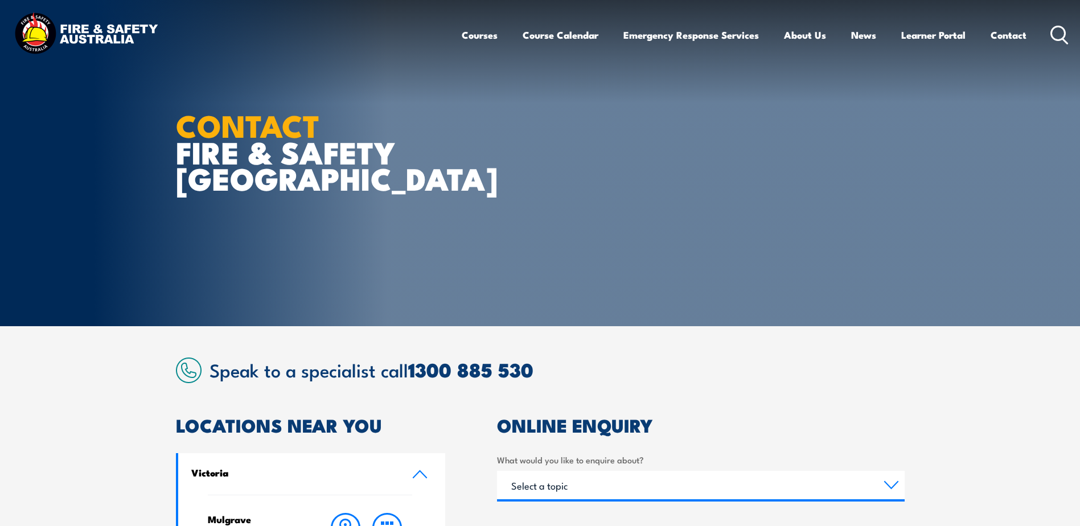
scroll to position [228, 0]
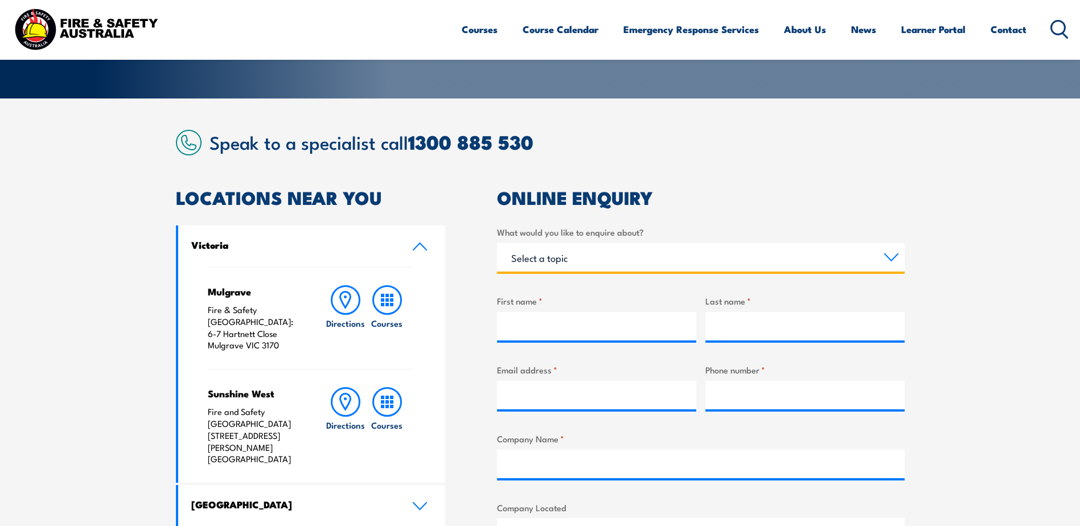
click at [584, 249] on select "Select a topic Training Emergency Response Services General Enquiry" at bounding box center [700, 257] width 407 height 28
select select "General Enquiry"
click at [497, 243] on select "Select a topic Training Emergency Response Services General Enquiry" at bounding box center [700, 257] width 407 height 28
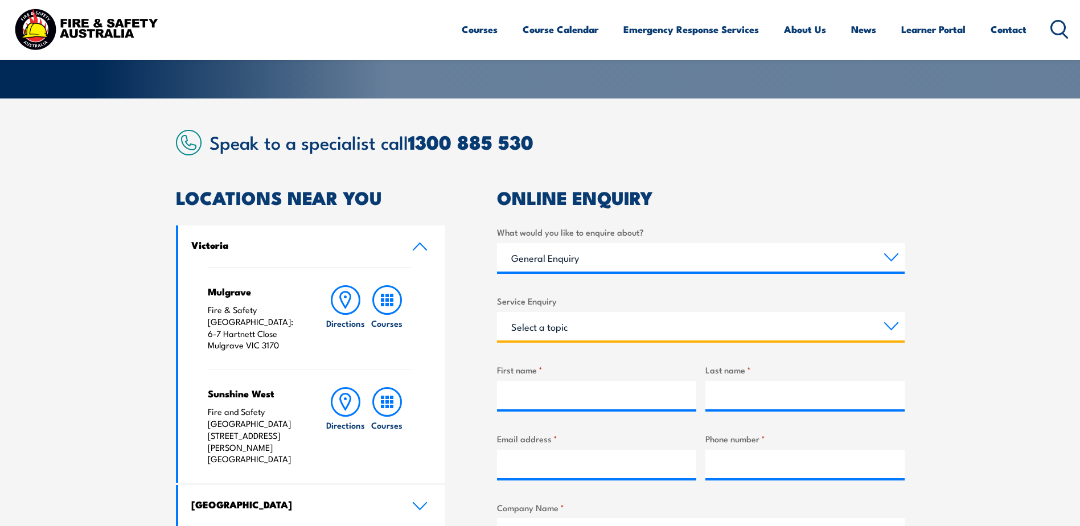
click at [595, 324] on select "Select a topic Assistance in completing an online enrolment booking Request a c…" at bounding box center [700, 326] width 407 height 28
select select "Pay an invoice or obtain a copy of an invoice"
click at [497, 312] on select "Select a topic Assistance in completing an online enrolment booking Request a c…" at bounding box center [700, 326] width 407 height 28
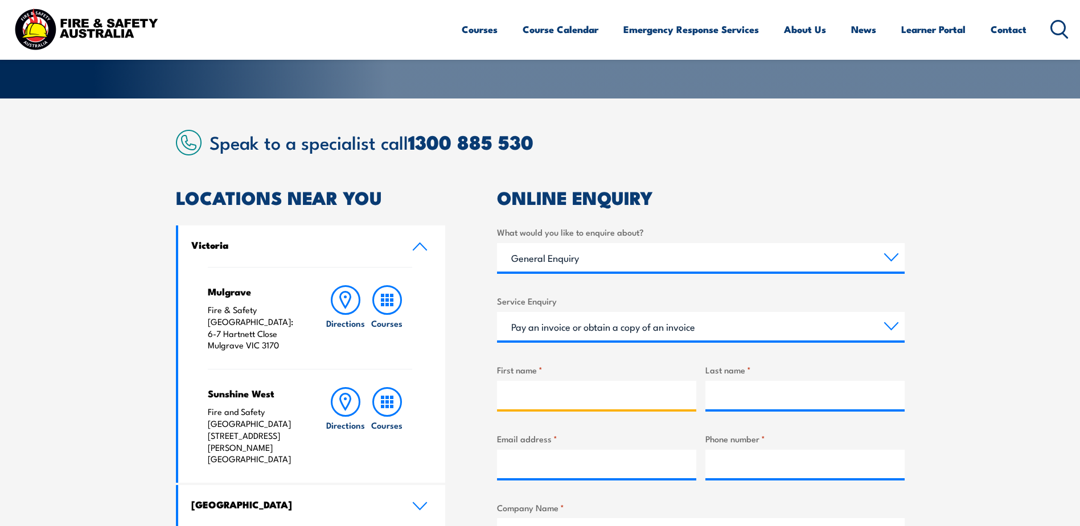
click at [603, 398] on input "First name *" at bounding box center [596, 395] width 199 height 28
type input "Rebecca"
type input "Smith"
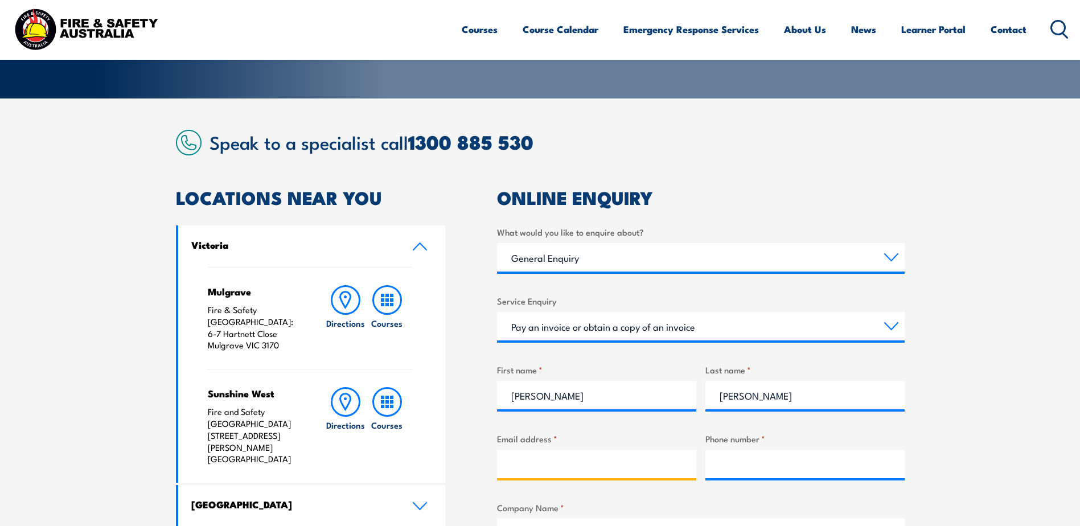
type input "bec.louise.smith.83@gmail.com"
type input "0451938838"
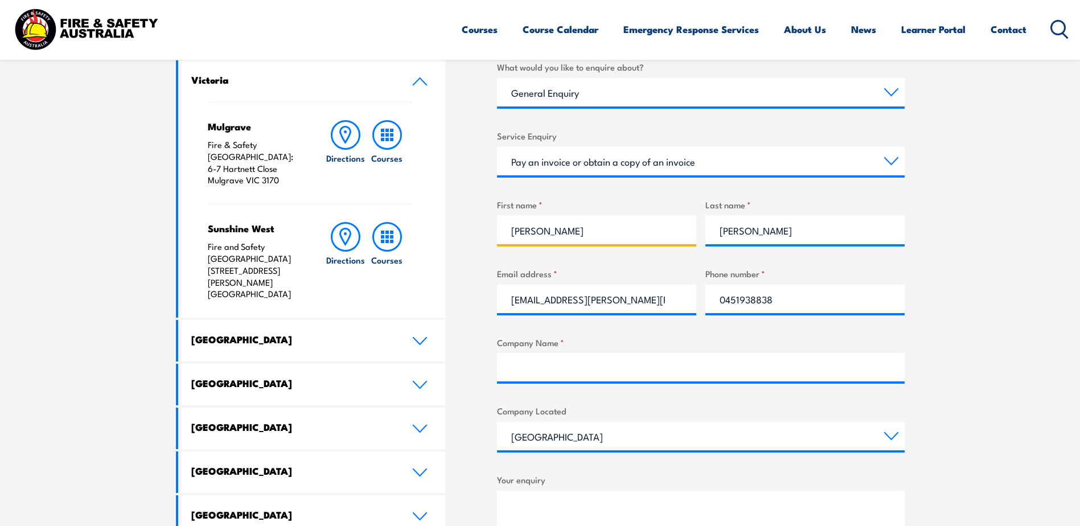
scroll to position [398, 0]
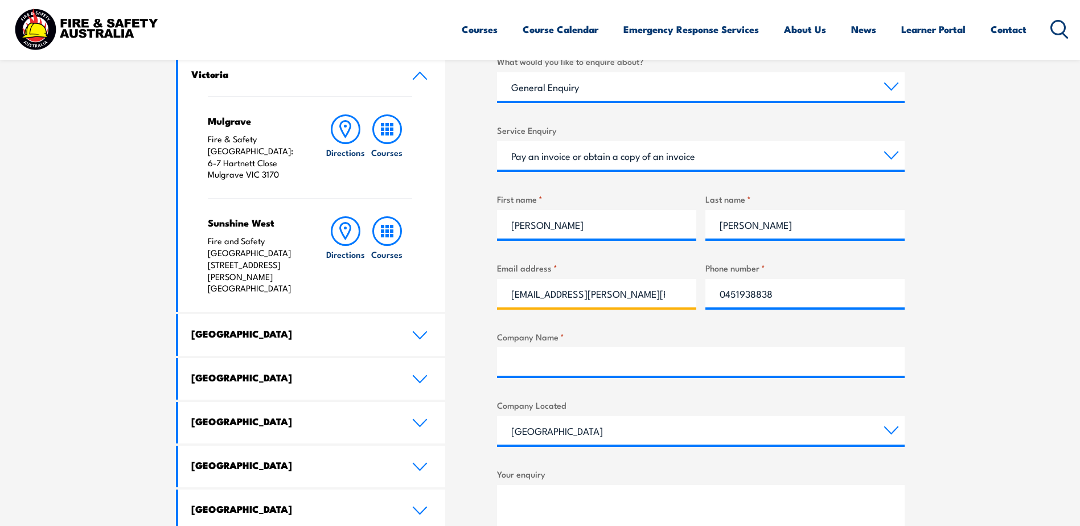
click at [644, 299] on input "bec.louise.smith.83@gmail.com" at bounding box center [596, 293] width 199 height 28
drag, startPoint x: 649, startPoint y: 299, endPoint x: 509, endPoint y: 297, distance: 140.6
click at [509, 297] on input "bec.louise.smith.83@gmail.com" at bounding box center [596, 293] width 199 height 28
type input "rsmith@permacast.com.au"
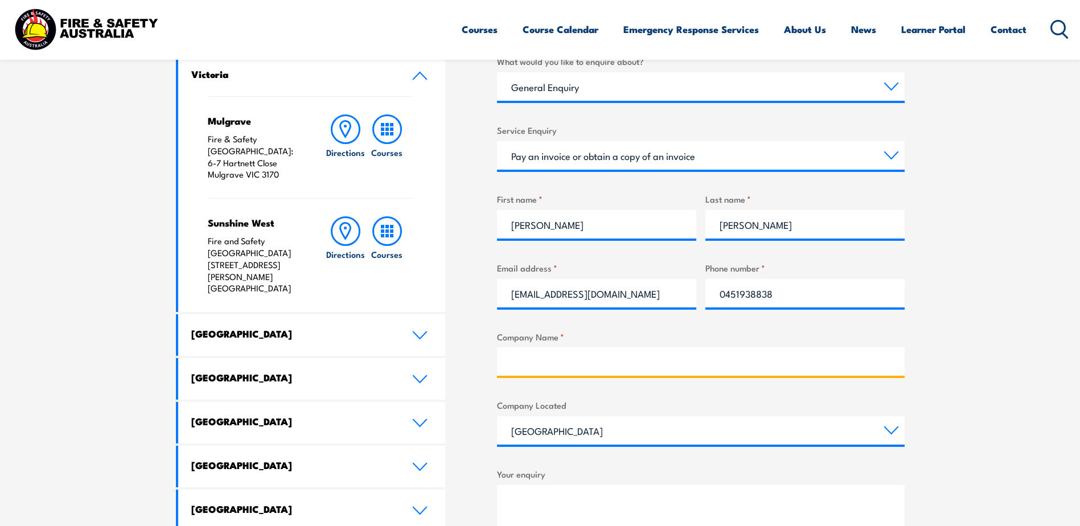
click at [543, 364] on input "Company Name *" at bounding box center [700, 361] width 407 height 28
type input "Permacast"
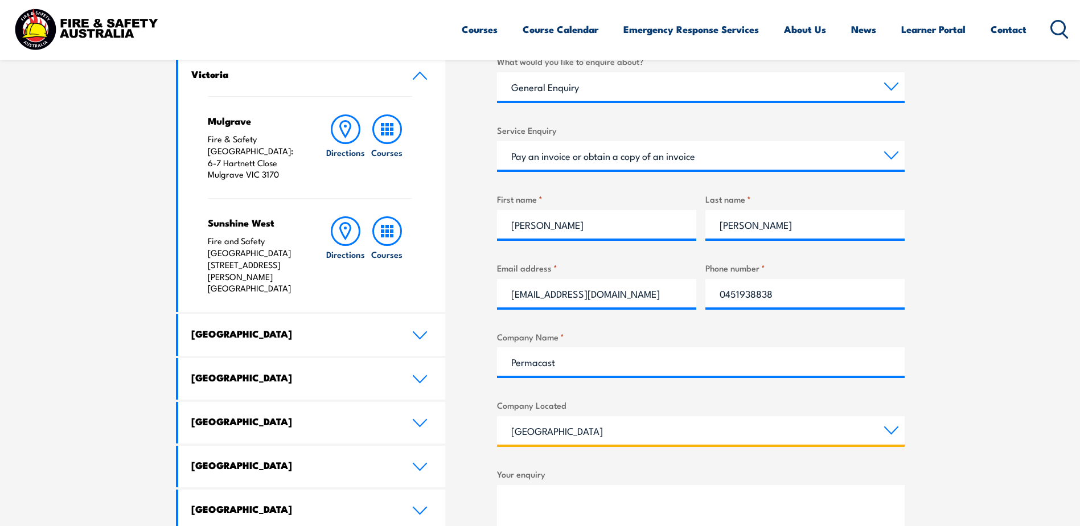
click at [545, 426] on select "Queensland New South Wales Australian Capital Territory Victoria South Australi…" at bounding box center [700, 430] width 407 height 28
select select "Western Australia"
click at [497, 416] on select "Queensland New South Wales Australian Capital Territory Victoria South Australi…" at bounding box center [700, 430] width 407 height 28
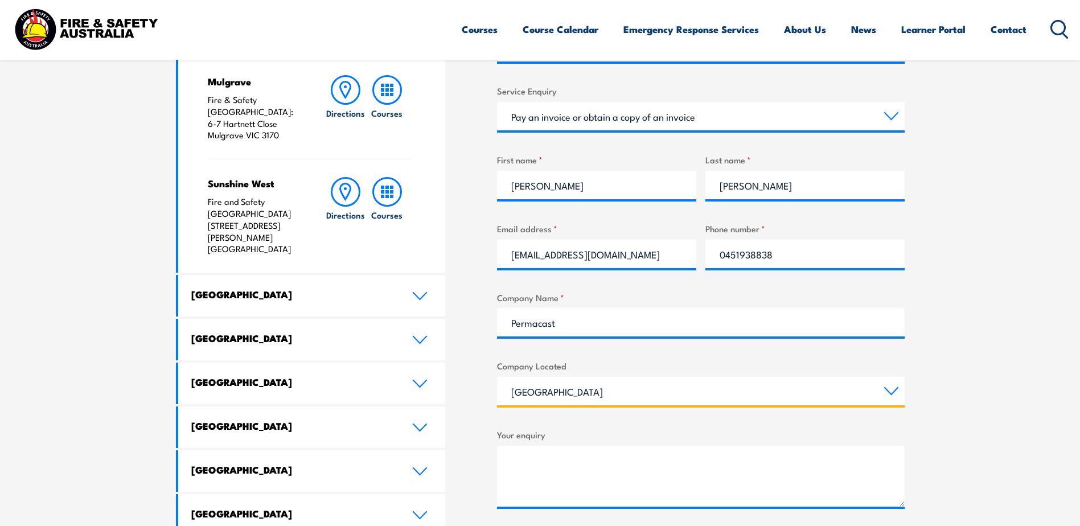
scroll to position [512, 0]
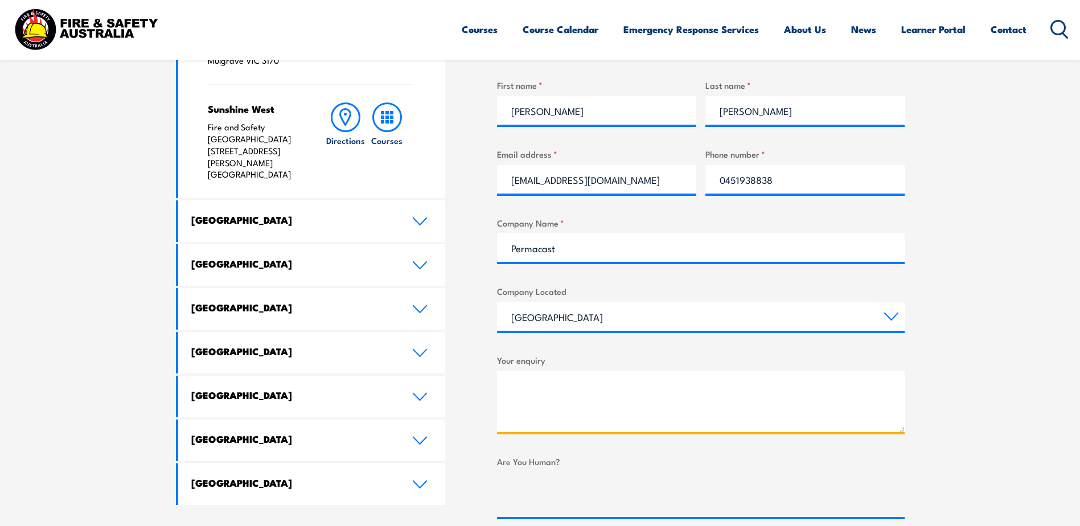
click at [547, 384] on textarea "Your enquiry" at bounding box center [700, 401] width 407 height 61
paste textarea "Hi Alana, Kathleen has processed a credit card payment for 2 x CPPFES2020 Condu…"
type textarea "2"
click at [552, 390] on textarea "2 x" at bounding box center [700, 401] width 407 height 61
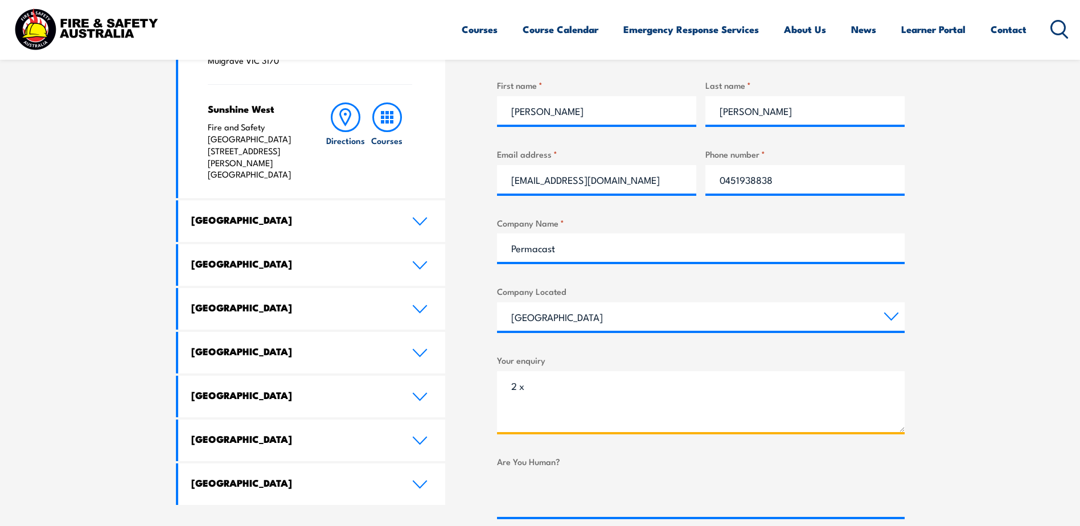
paste textarea "CPPFES2020 Conduct routine inspection and testing of fire extinguishers and fir…"
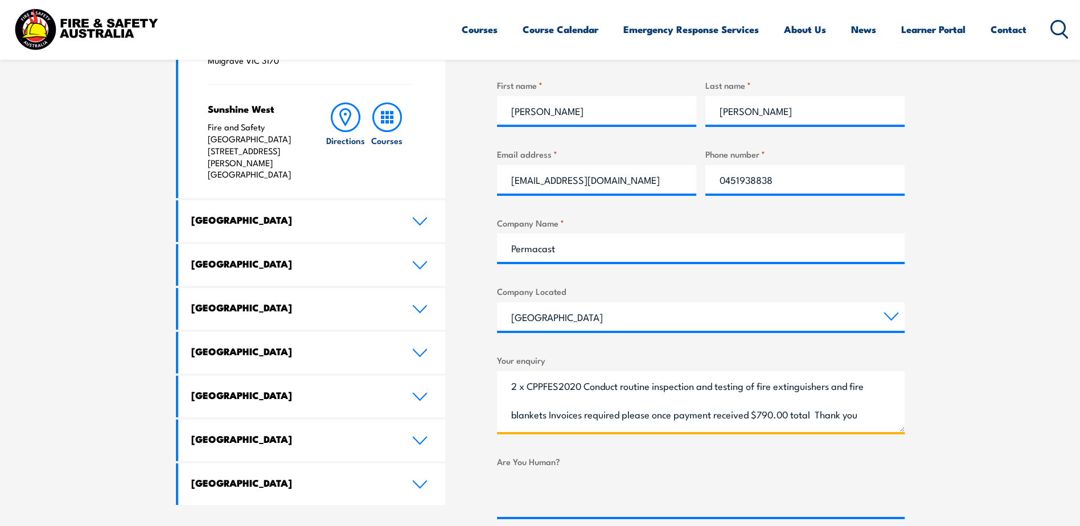
type textarea "2 x CPPFES2020 Conduct routine inspection and testing of fire extinguishers and…"
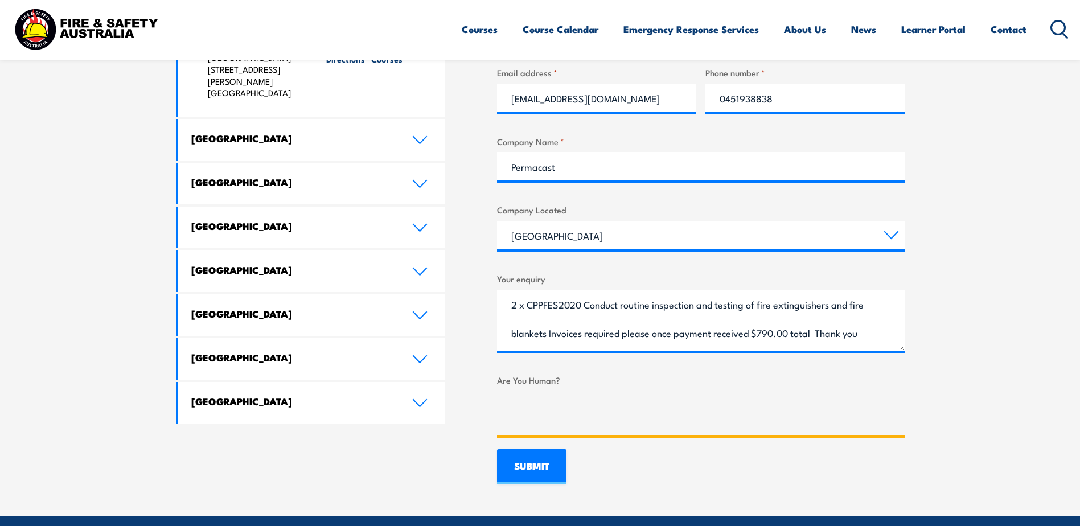
scroll to position [797, 0]
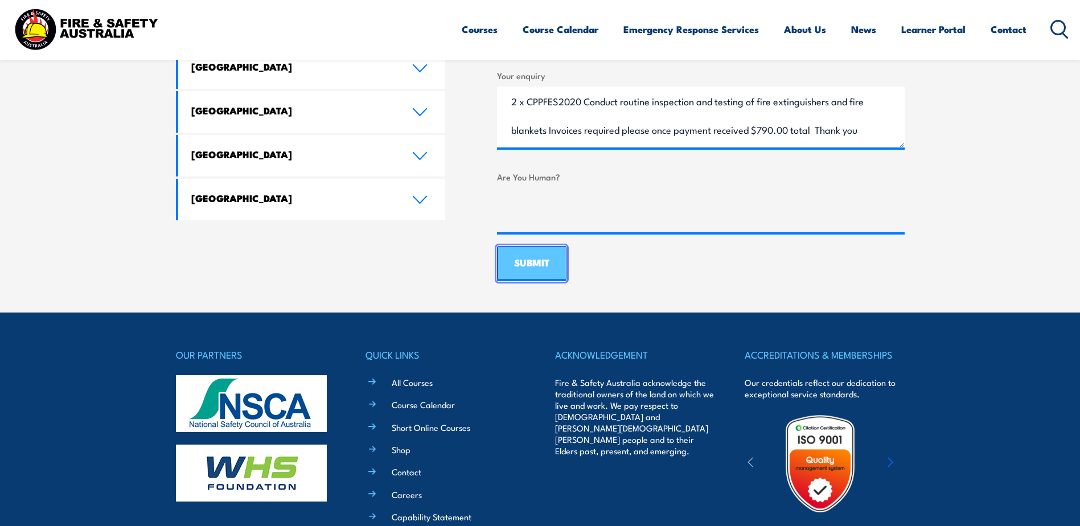
click at [549, 270] on input "SUBMIT" at bounding box center [531, 263] width 69 height 35
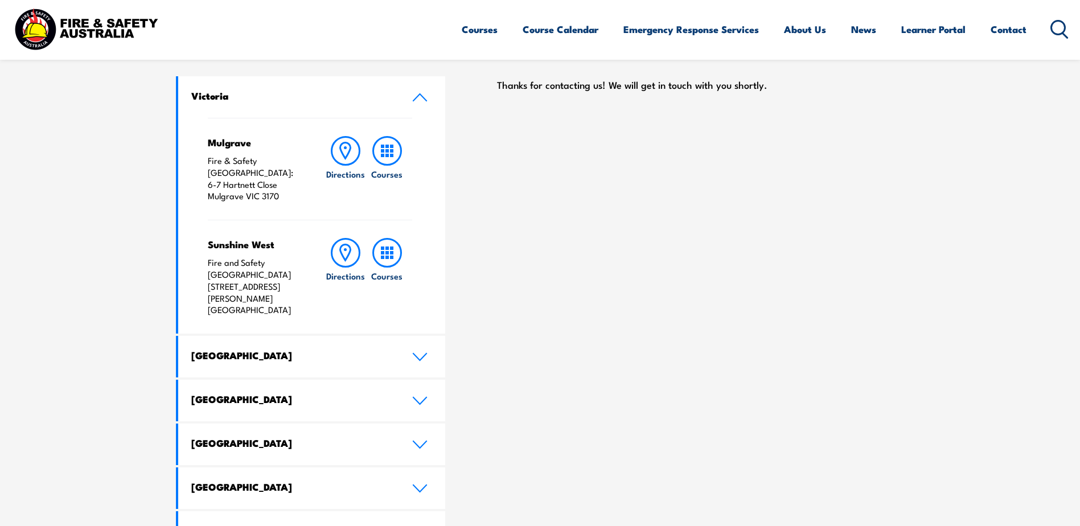
scroll to position [228, 0]
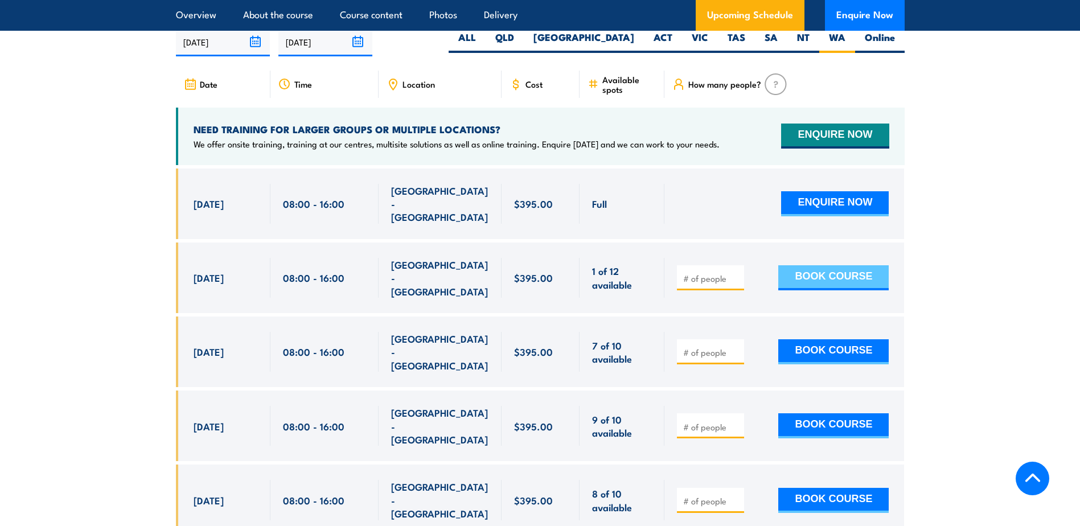
click at [819, 273] on button "BOOK COURSE" at bounding box center [833, 277] width 110 height 25
type input "1"
click at [735, 277] on input "1" at bounding box center [711, 278] width 57 height 11
click at [800, 275] on button "BOOK COURSE" at bounding box center [833, 277] width 110 height 25
